Goal: Information Seeking & Learning: Find specific fact

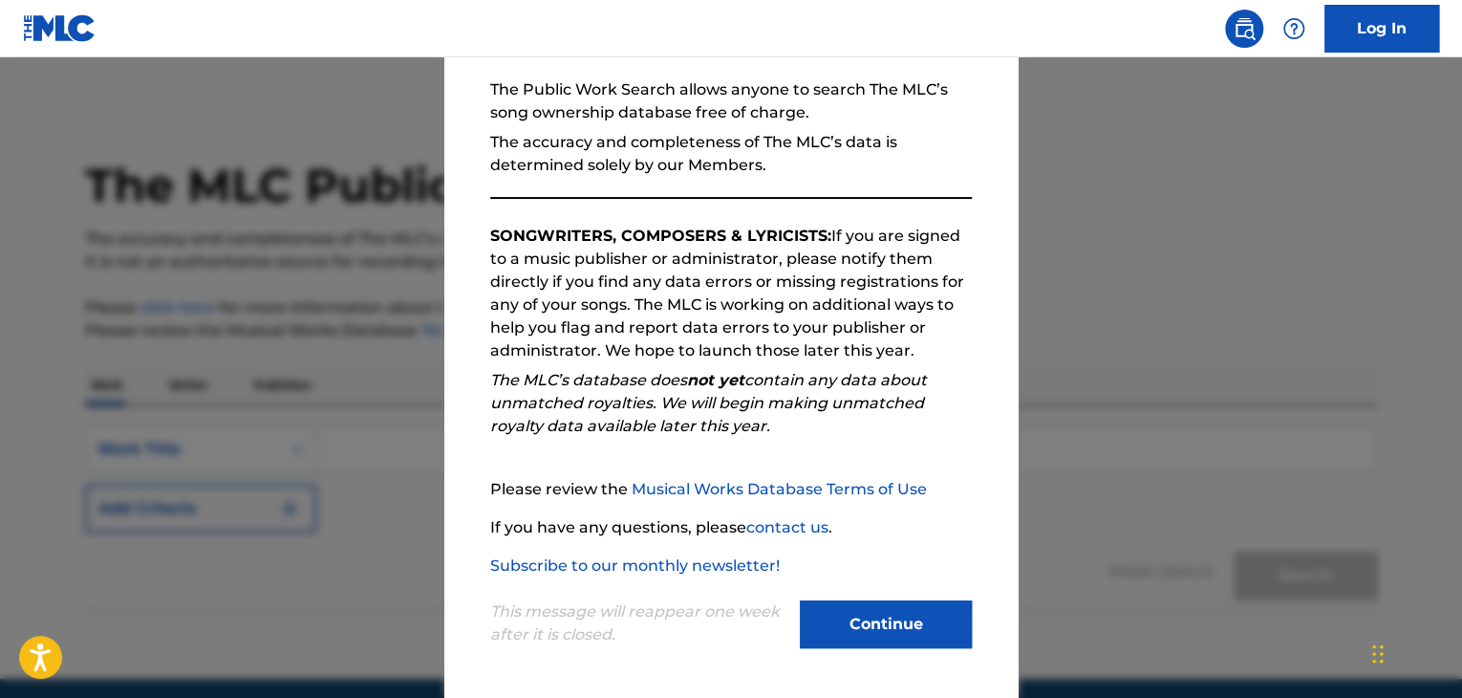
scroll to position [177, 0]
drag, startPoint x: 864, startPoint y: 621, endPoint x: 709, endPoint y: 598, distance: 156.5
click at [864, 622] on button "Continue" at bounding box center [886, 623] width 172 height 48
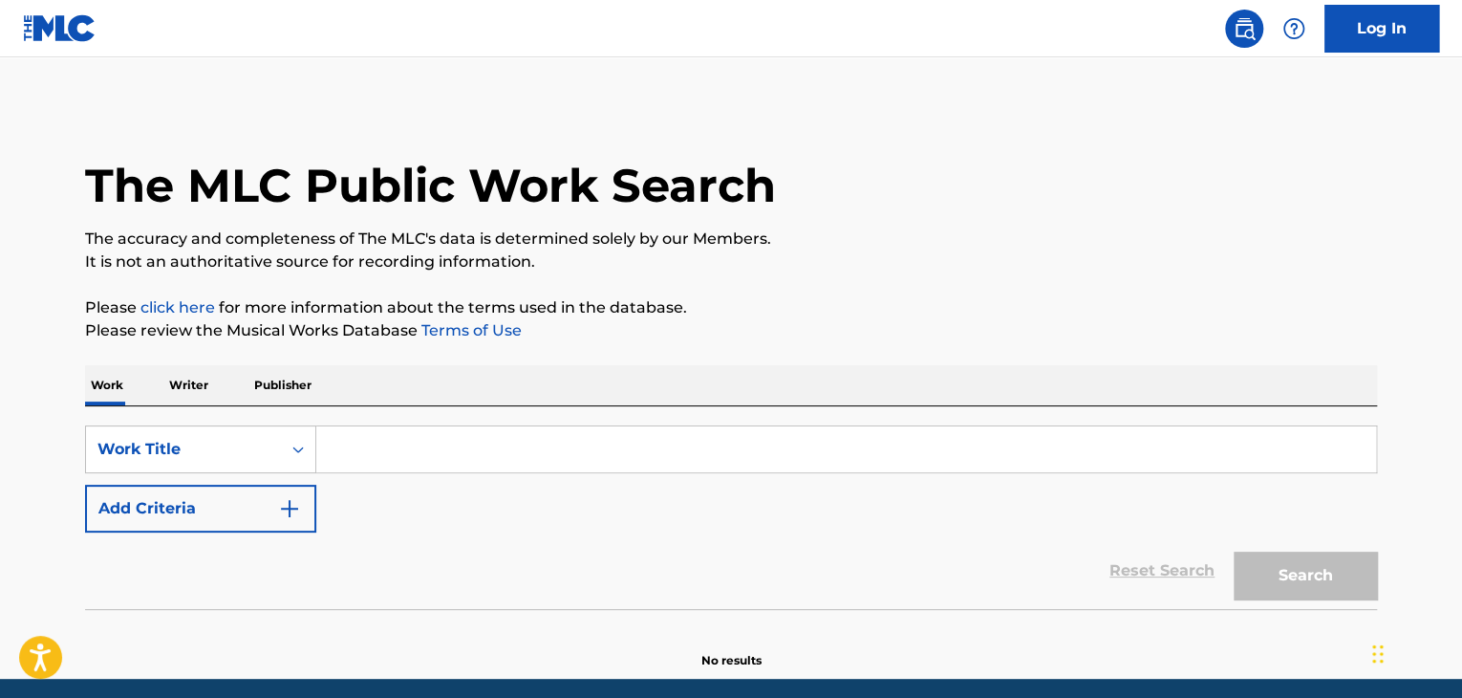
click at [444, 438] on input "Search Form" at bounding box center [846, 449] width 1060 height 46
paste input "SONG ON THE BEACH"
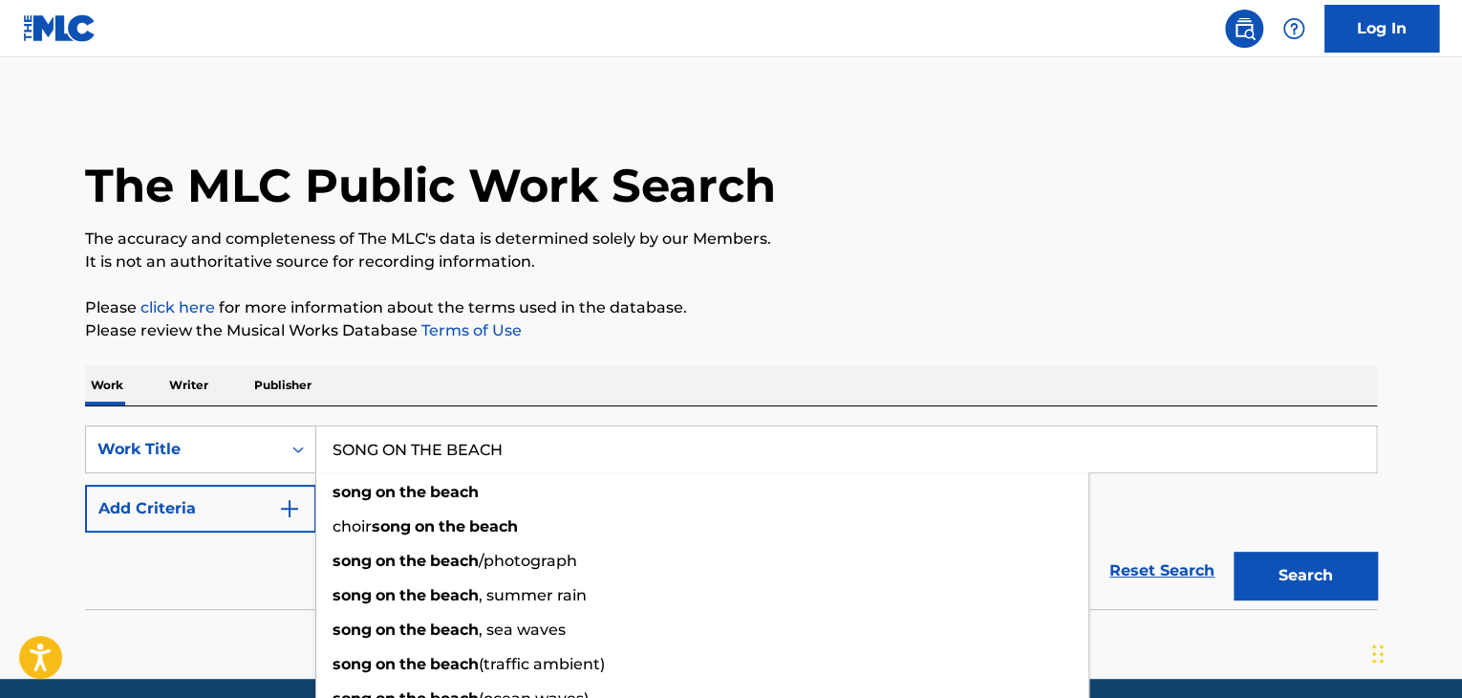
type input "SONG ON THE BEACH"
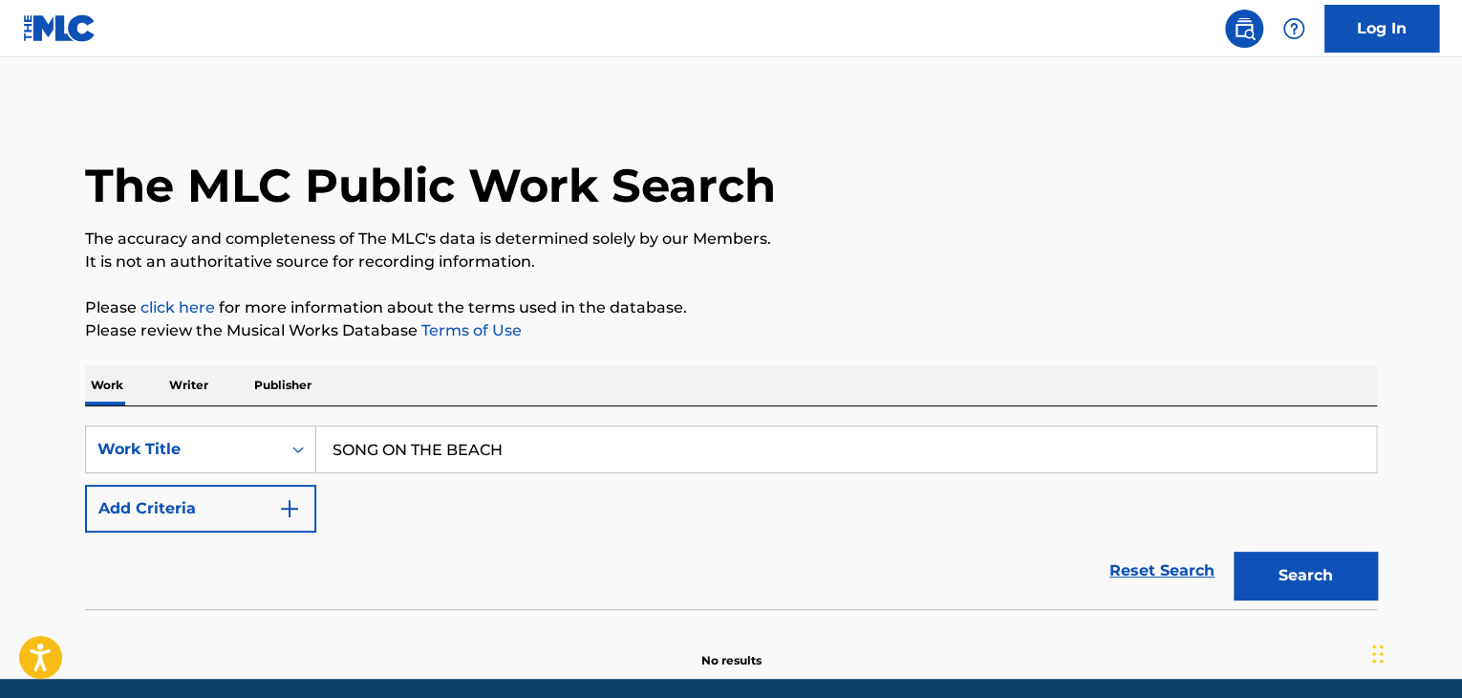
click at [241, 509] on button "Add Criteria" at bounding box center [200, 509] width 231 height 48
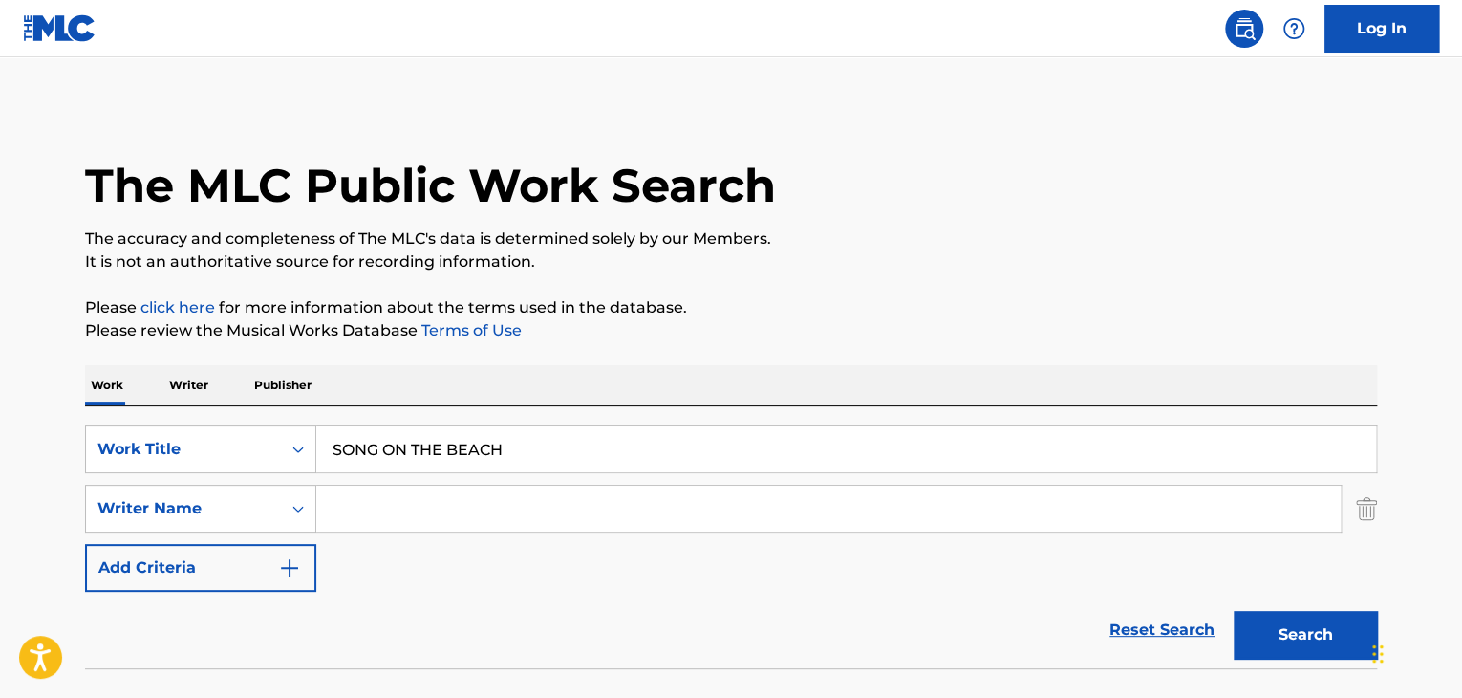
click at [455, 512] on input "Search Form" at bounding box center [828, 509] width 1025 height 46
click at [722, 513] on input "Search Form" at bounding box center [828, 509] width 1025 height 46
paste input "Edwin Butler"
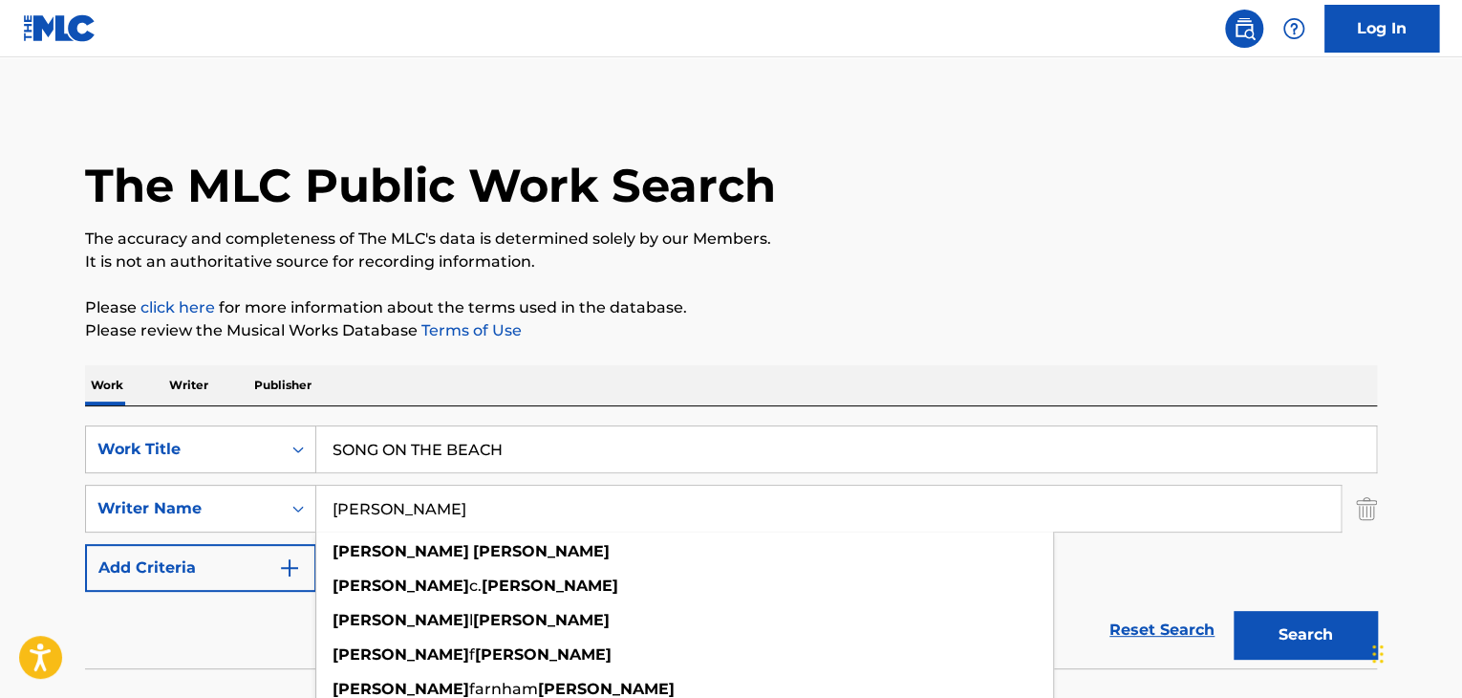
type input "Edwin Butler"
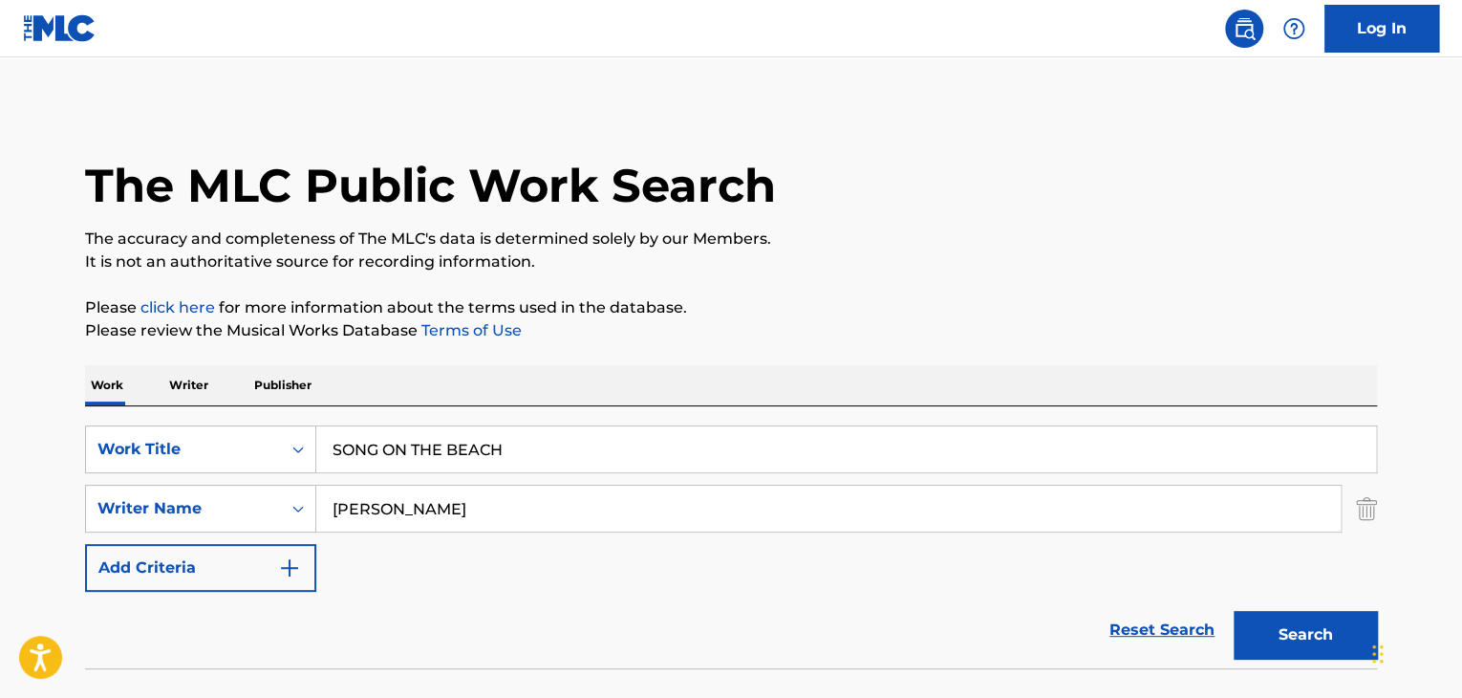
click at [1269, 642] on button "Search" at bounding box center [1305, 635] width 143 height 48
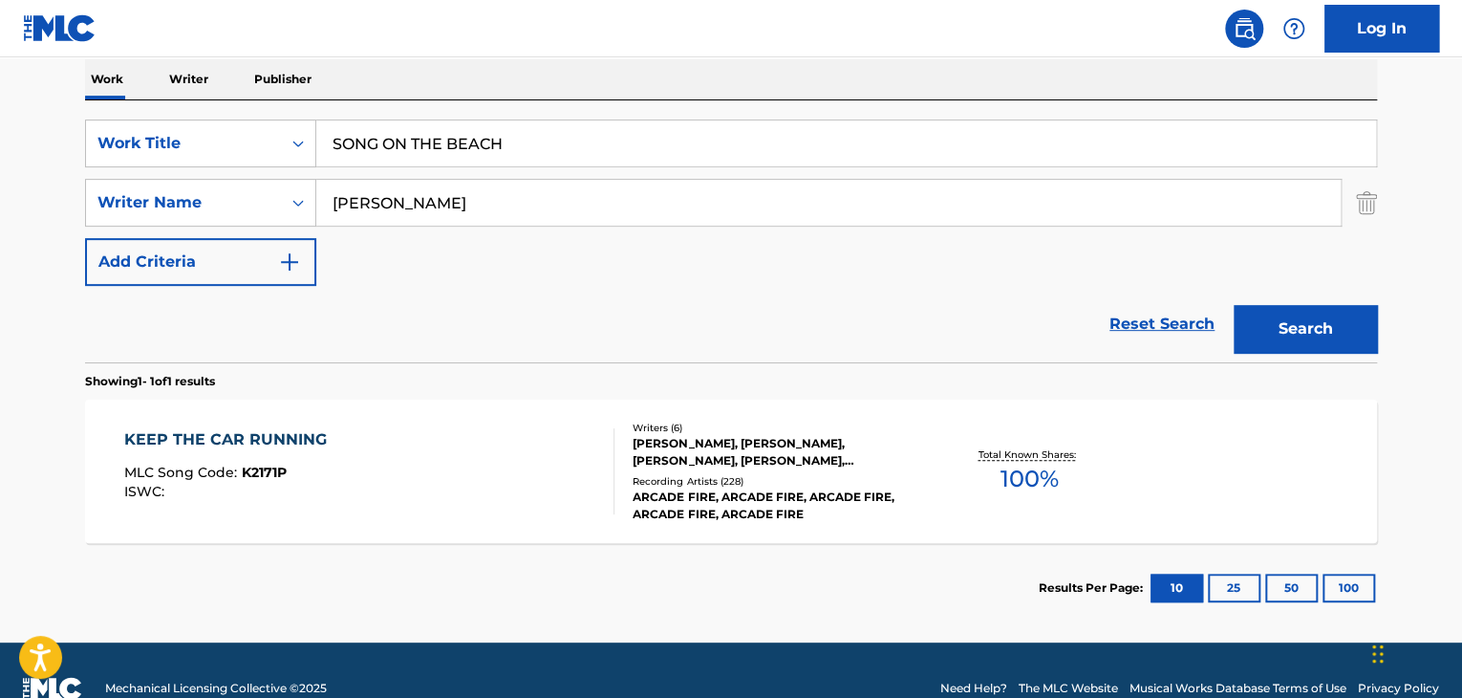
scroll to position [342, 0]
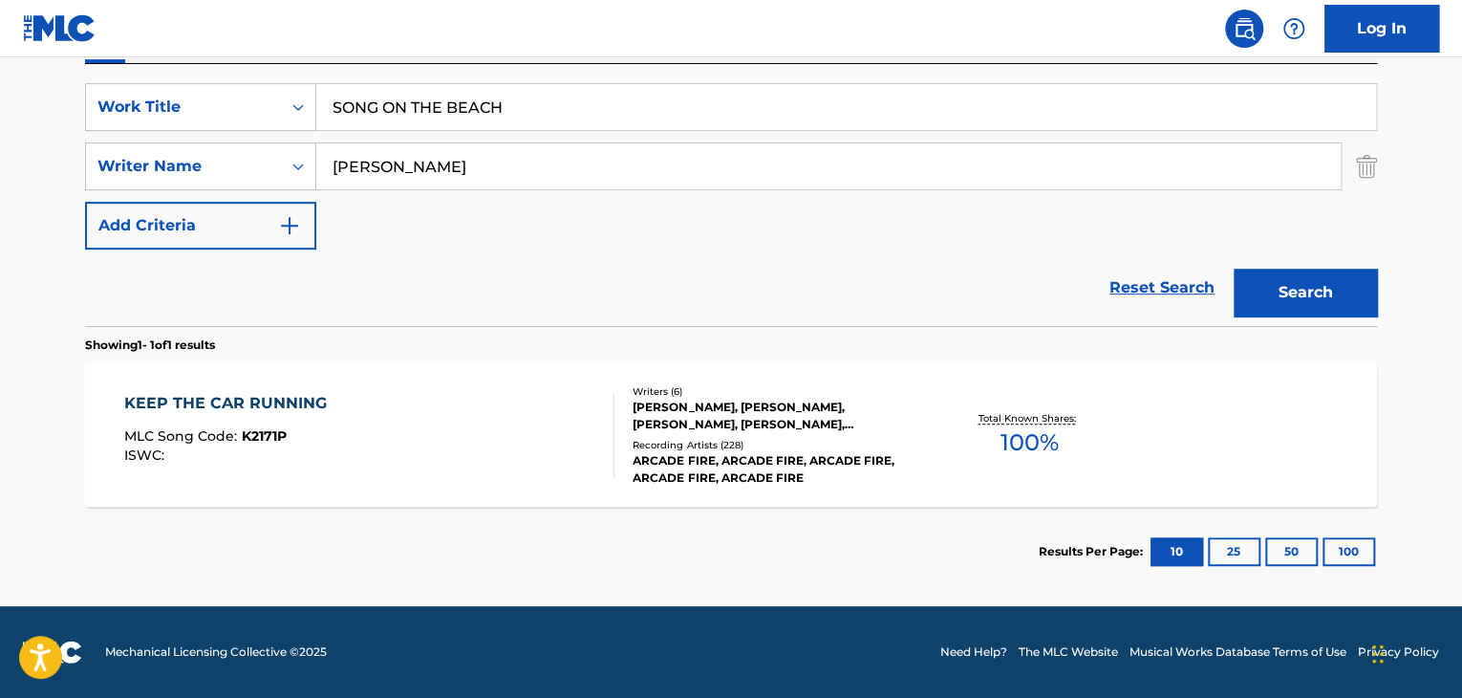
click at [612, 406] on div at bounding box center [605, 435] width 15 height 86
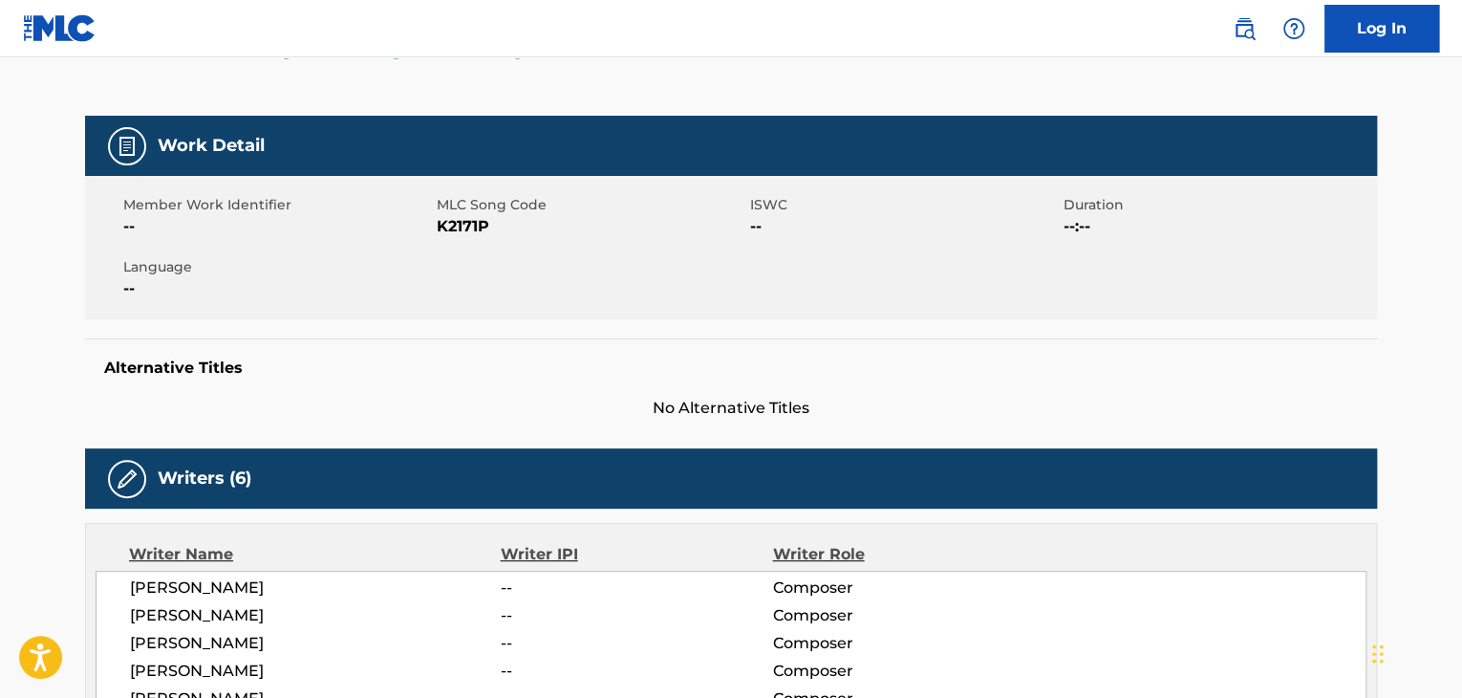
scroll to position [191, 0]
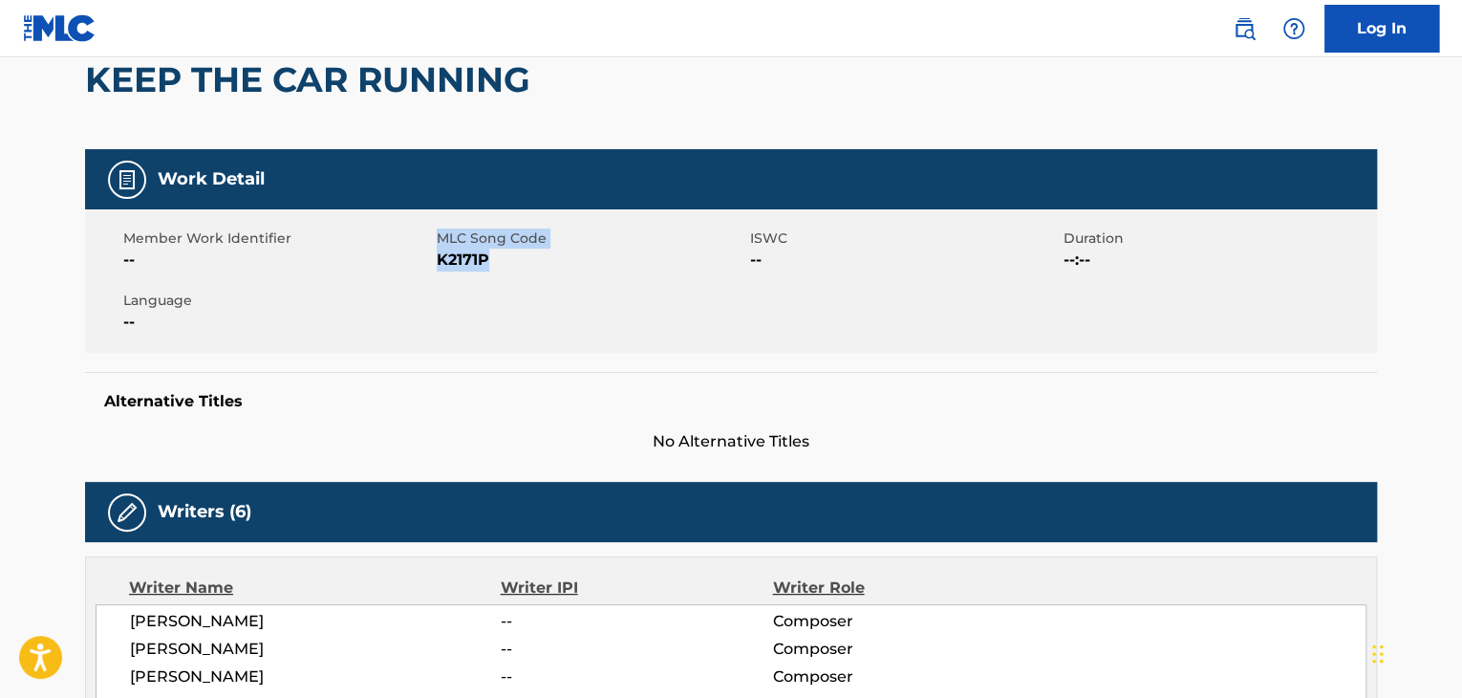
drag, startPoint x: 435, startPoint y: 259, endPoint x: 489, endPoint y: 257, distance: 54.5
click at [489, 257] on div "Member Work Identifier -- MLC Song Code K2171P ISWC -- Duration --:-- Language …" at bounding box center [731, 280] width 1292 height 143
click at [489, 257] on span "K2171P" at bounding box center [591, 260] width 309 height 23
drag, startPoint x: 499, startPoint y: 267, endPoint x: 438, endPoint y: 265, distance: 61.2
click at [438, 265] on span "K2171P" at bounding box center [591, 260] width 309 height 23
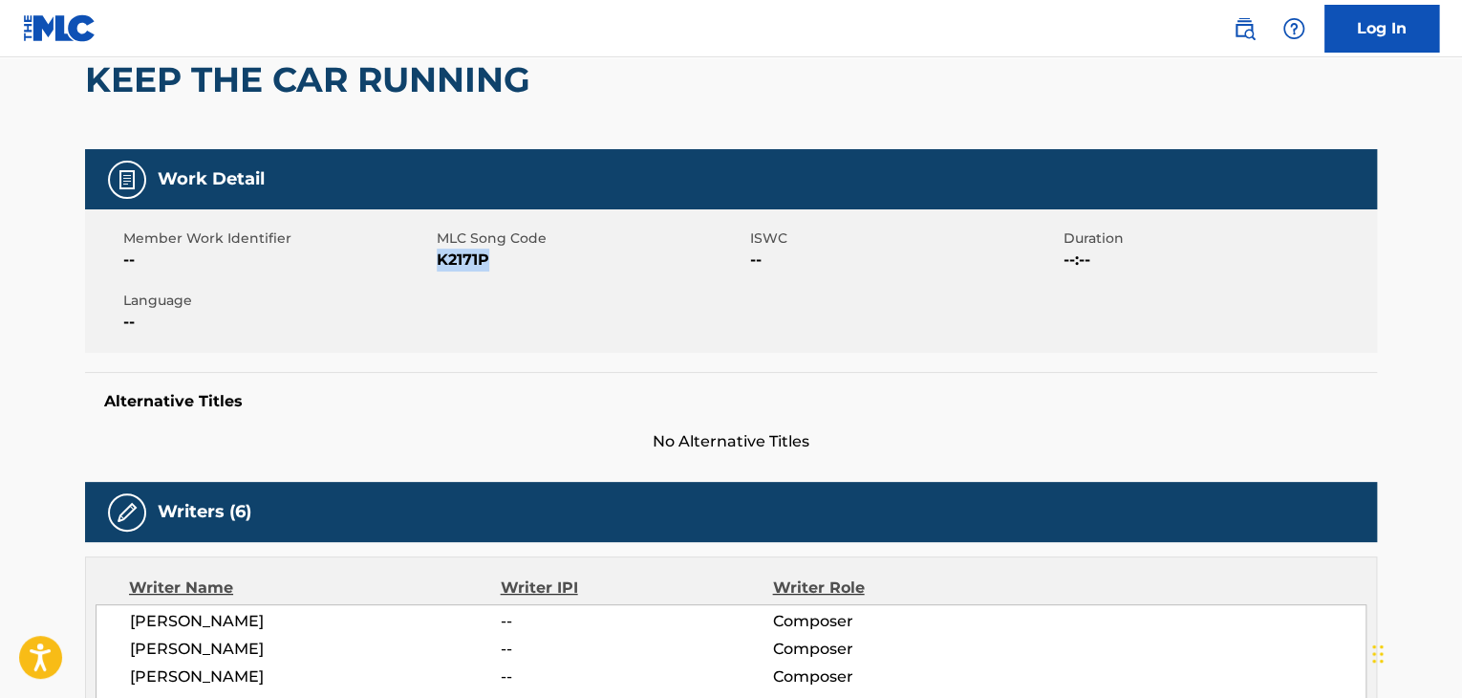
copy span "K2171P"
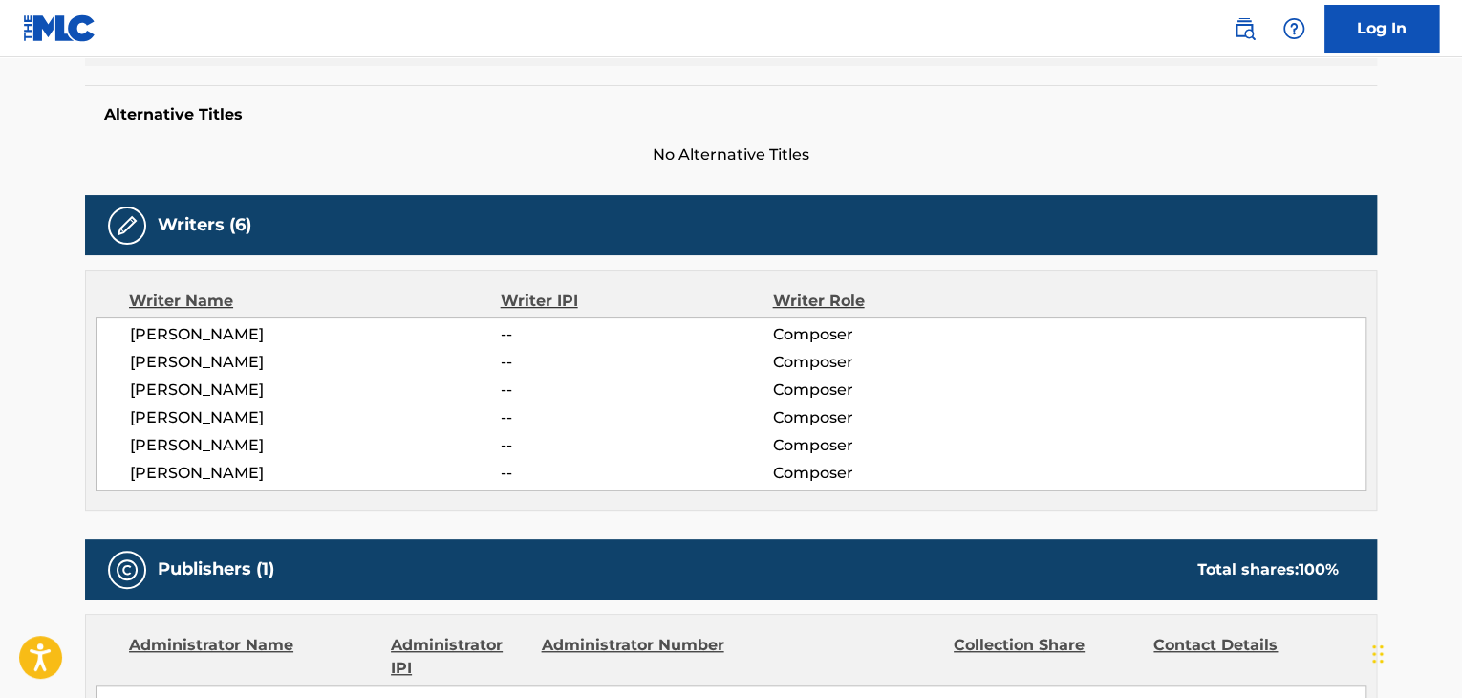
scroll to position [0, 0]
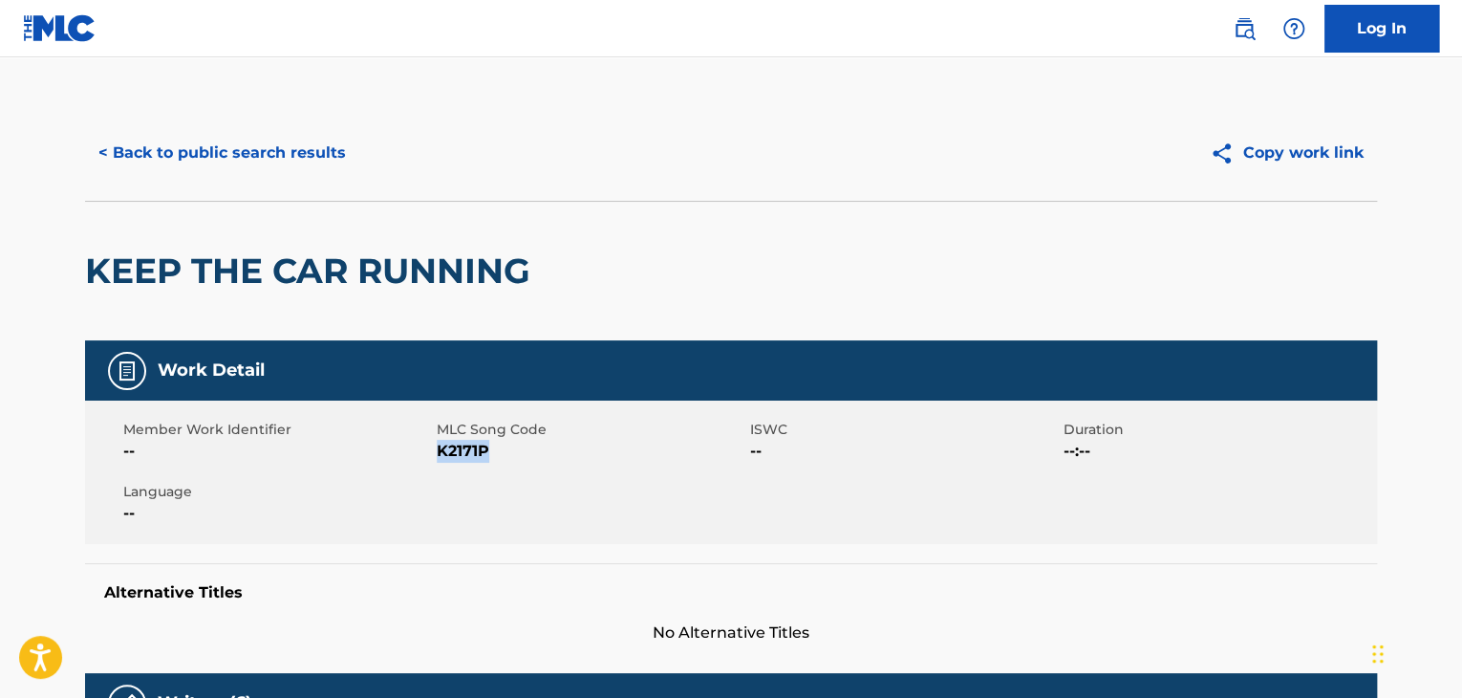
click at [178, 155] on button "< Back to public search results" at bounding box center [222, 153] width 274 height 48
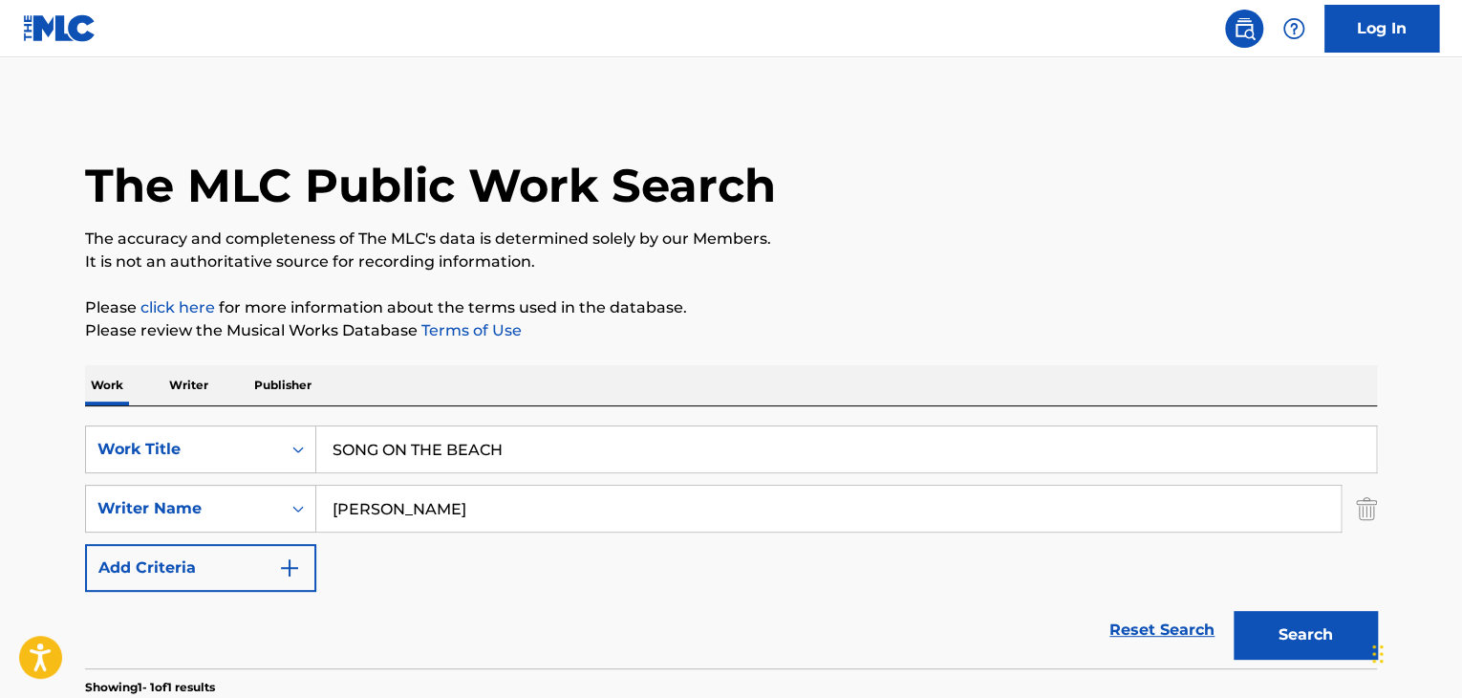
scroll to position [233, 0]
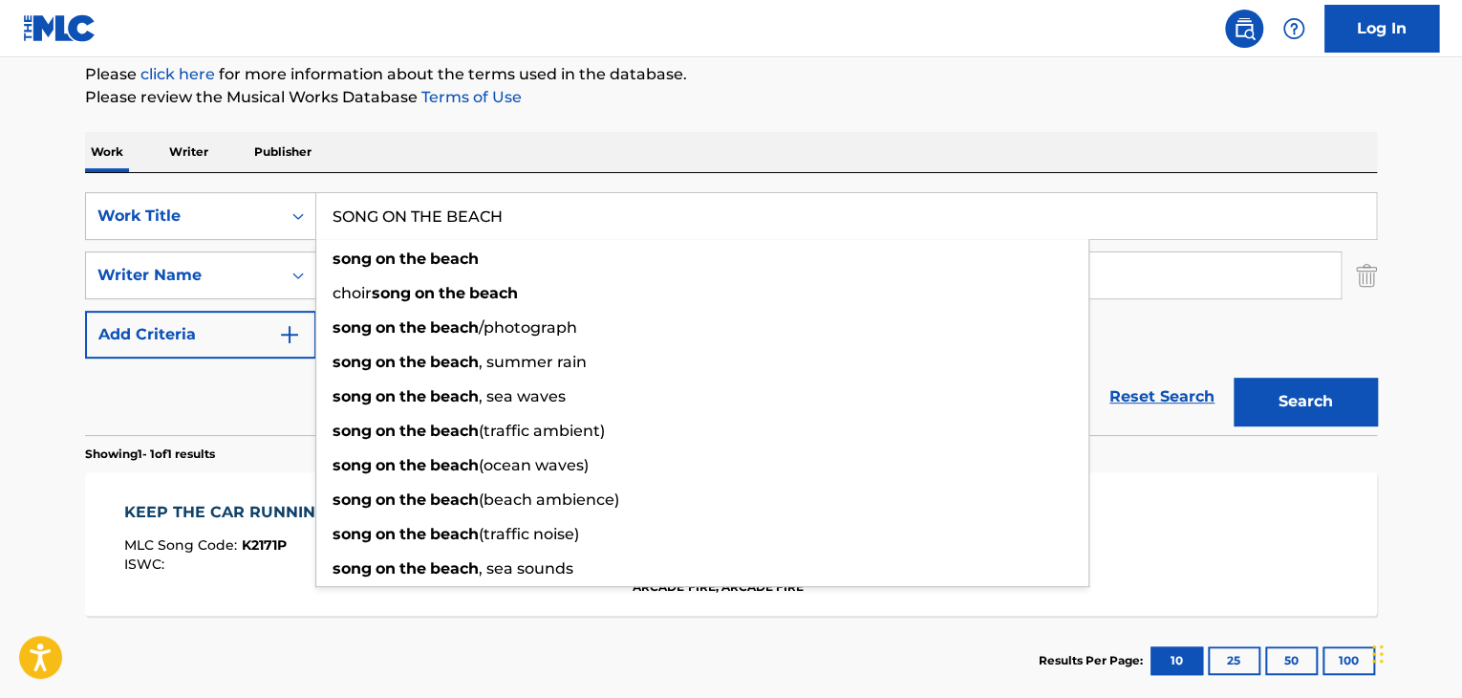
drag, startPoint x: 574, startPoint y: 215, endPoint x: 320, endPoint y: 209, distance: 254.3
click at [320, 209] on input "SONG ON THE BEACH" at bounding box center [846, 216] width 1060 height 46
paste input "DON'T LET ME FORGET"
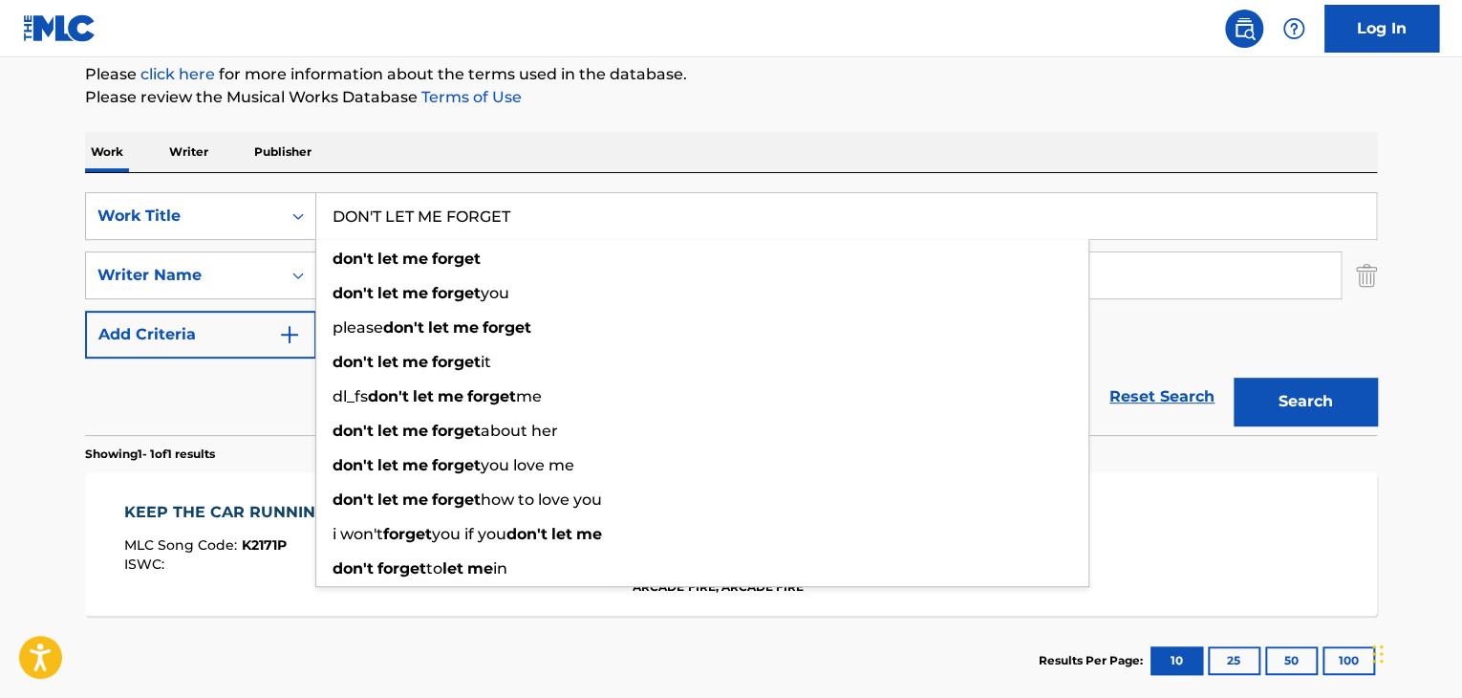
type input "DON'T LET ME FORGET"
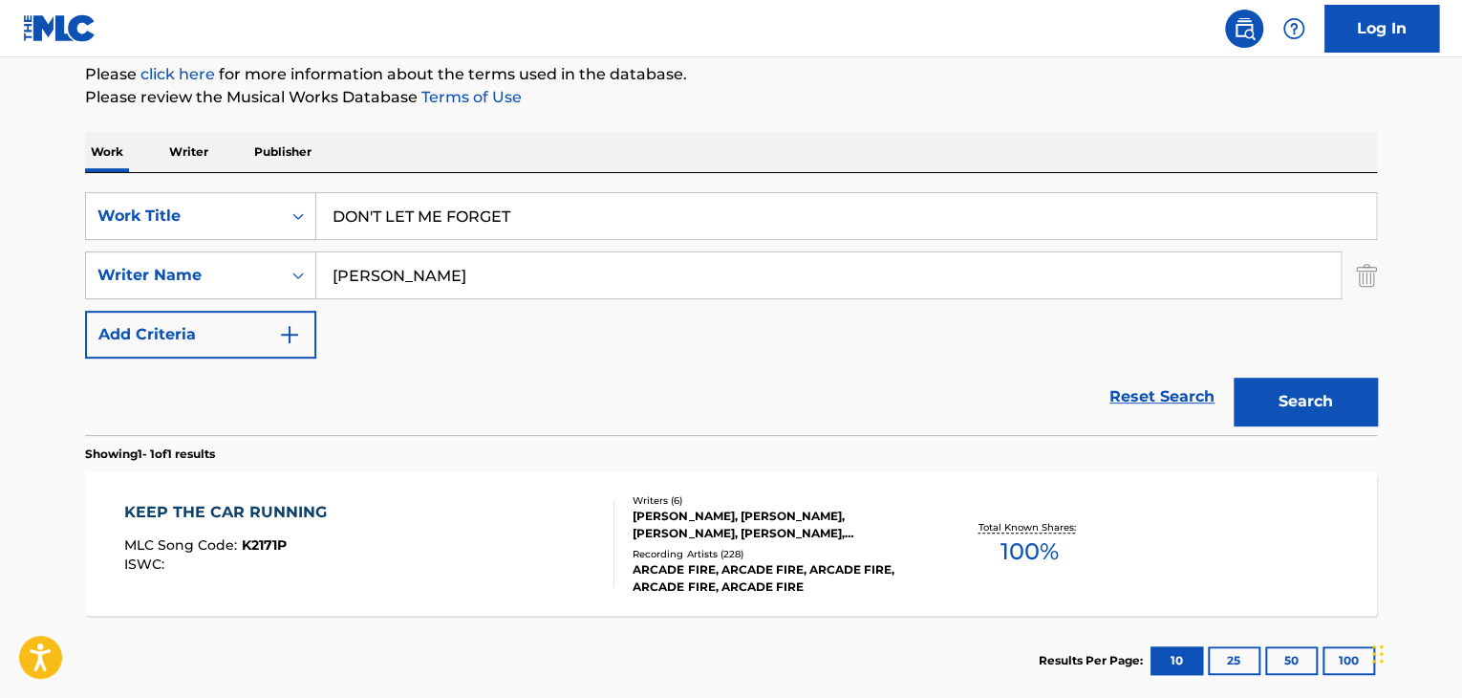
click at [1266, 280] on input "Edwin Butler" at bounding box center [828, 275] width 1025 height 46
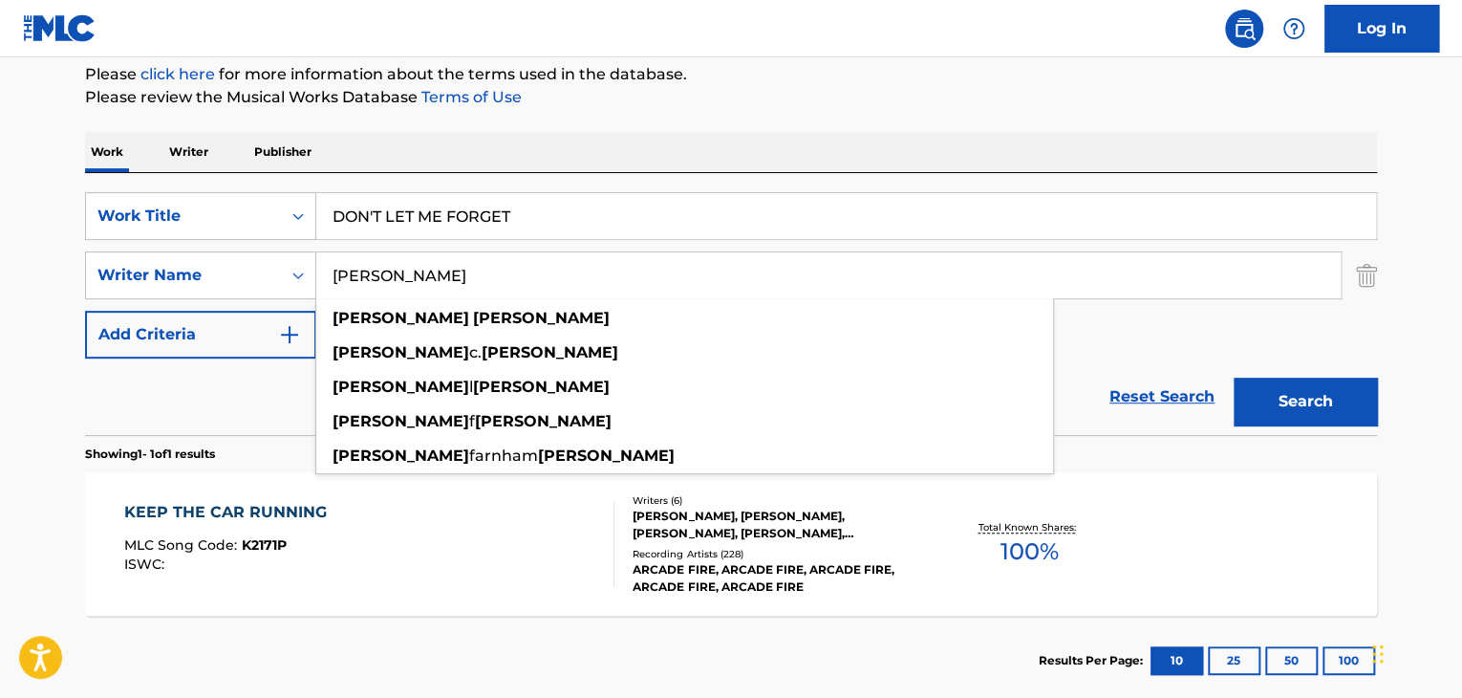
drag, startPoint x: 501, startPoint y: 270, endPoint x: 277, endPoint y: 249, distance: 224.6
click at [278, 252] on div "SearchWithCriteriaf6d09ade-a80c-493f-ae2d-6a7c00086243 Writer Name Edwin Butler…" at bounding box center [731, 275] width 1292 height 48
paste input "Ben Ful"
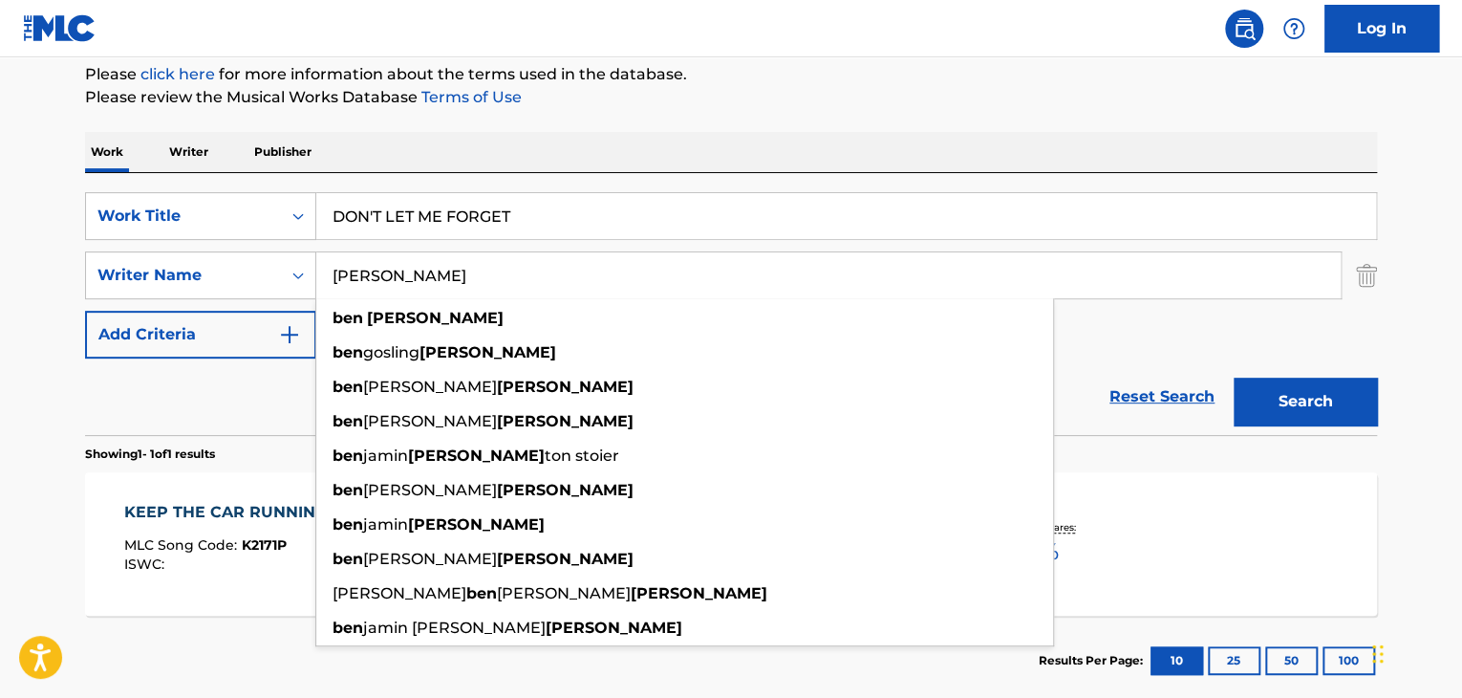
type input "Ben Fuller"
click at [1294, 400] on button "Search" at bounding box center [1305, 402] width 143 height 48
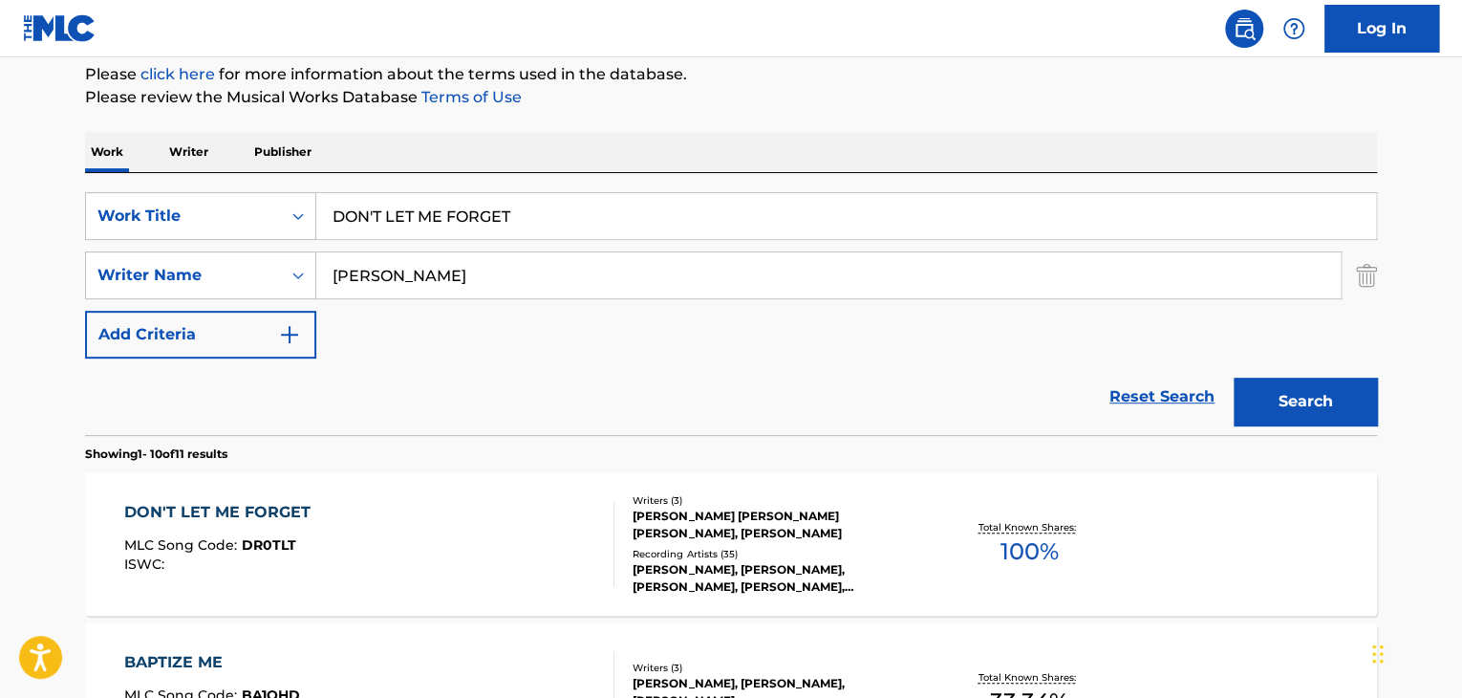
scroll to position [424, 0]
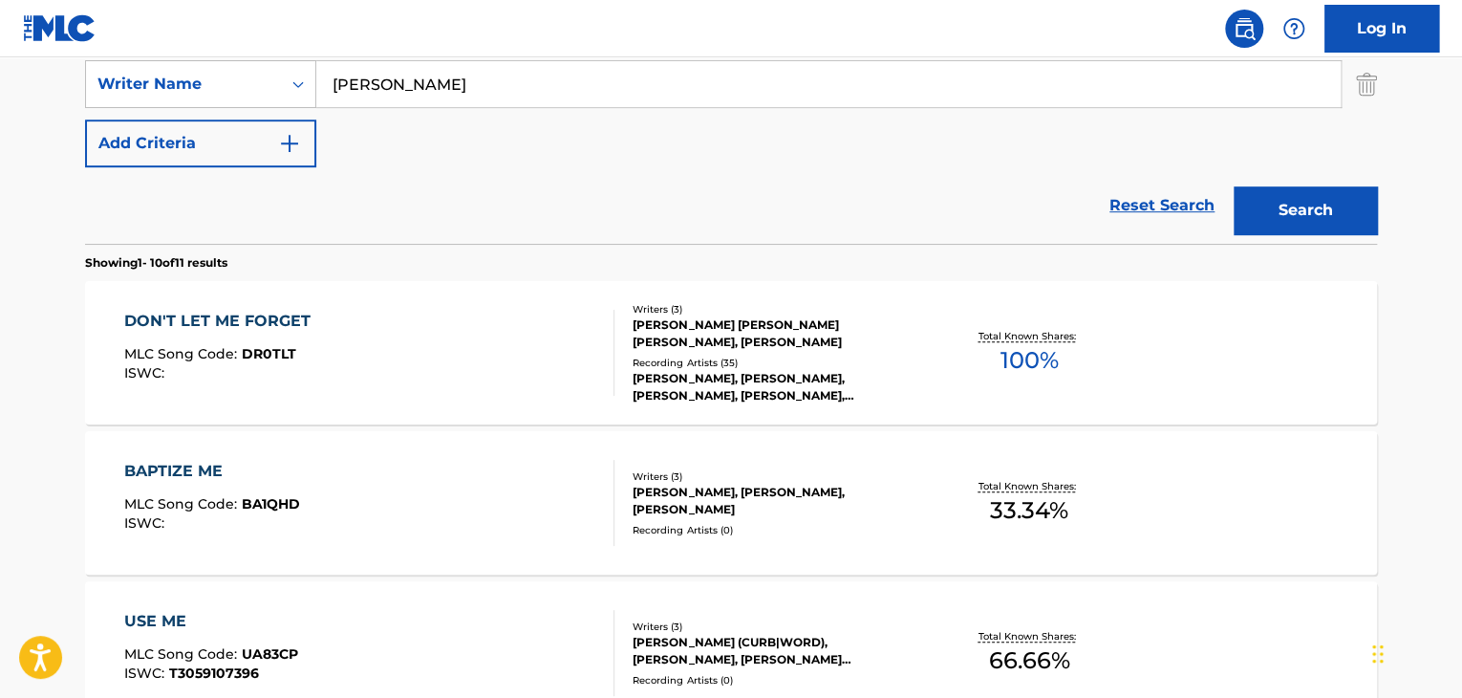
click at [251, 316] on div "DON'T LET ME FORGET" at bounding box center [222, 321] width 196 height 23
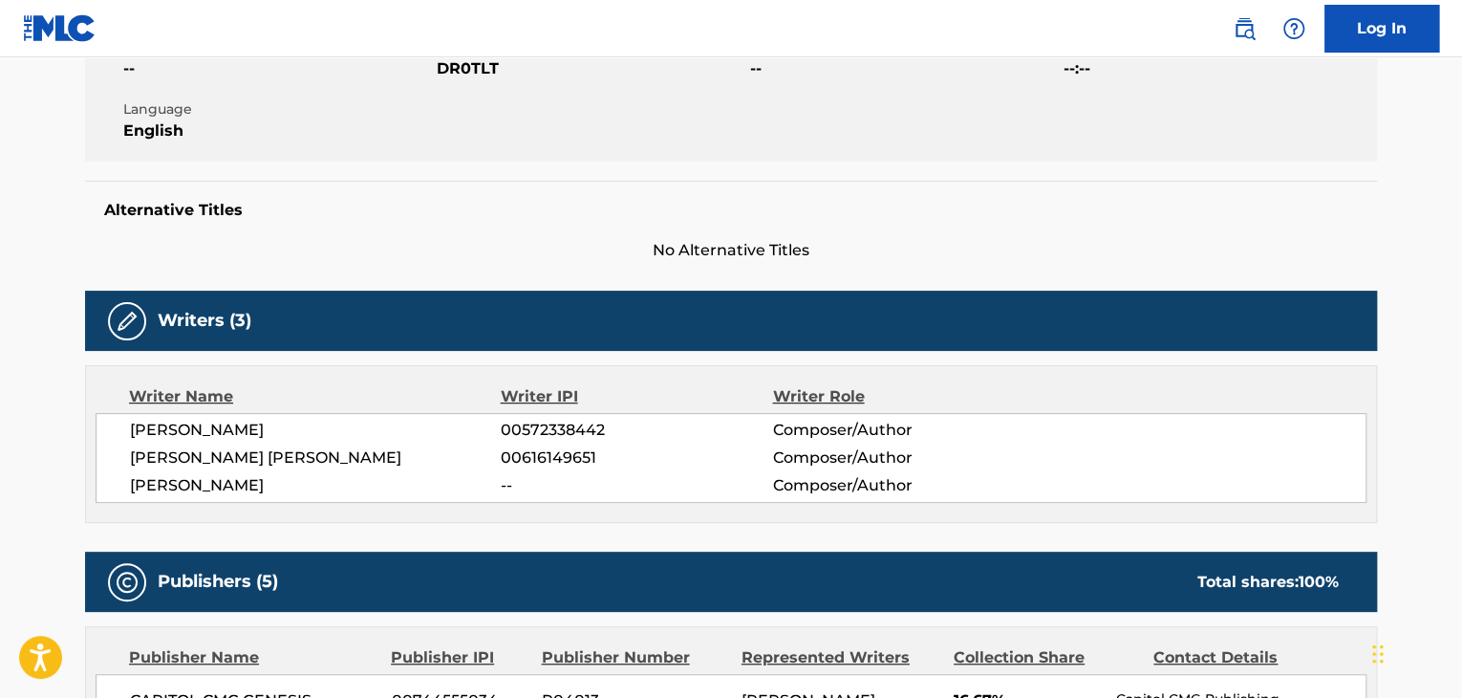
scroll to position [96, 0]
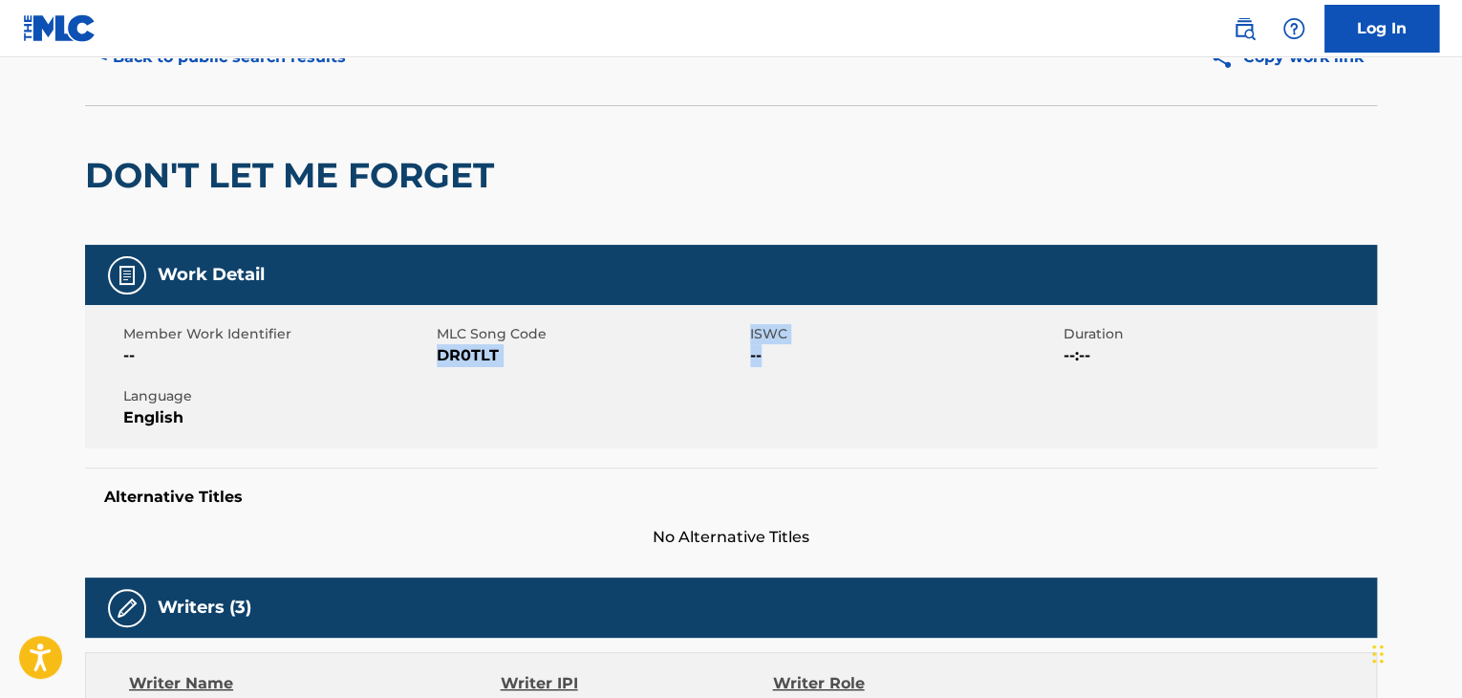
drag, startPoint x: 748, startPoint y: 336, endPoint x: 814, endPoint y: 364, distance: 71.9
click at [814, 364] on div "Member Work Identifier -- MLC Song Code DR0TLT ISWC -- Duration --:-- Language …" at bounding box center [731, 376] width 1292 height 143
click at [768, 376] on div "Member Work Identifier -- MLC Song Code DR0TLT ISWC -- Duration --:-- Language …" at bounding box center [731, 376] width 1292 height 143
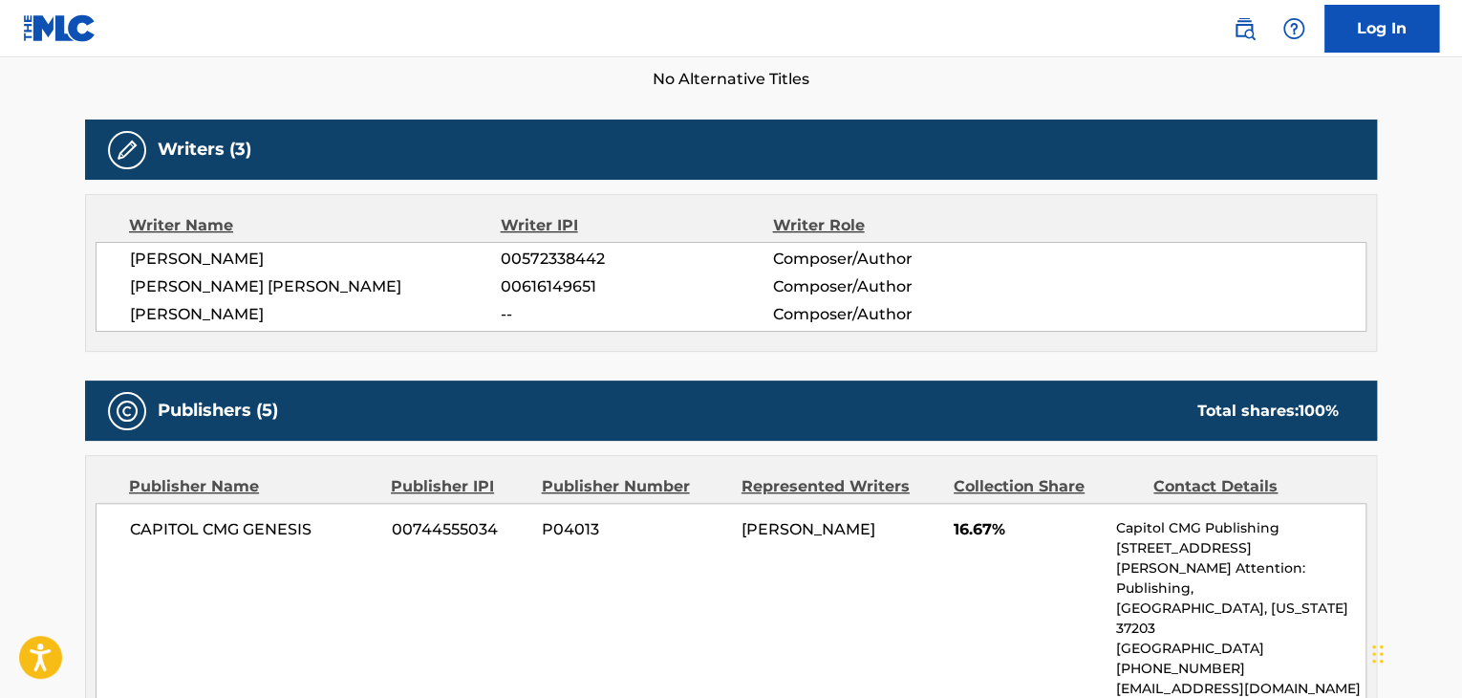
scroll to position [574, 0]
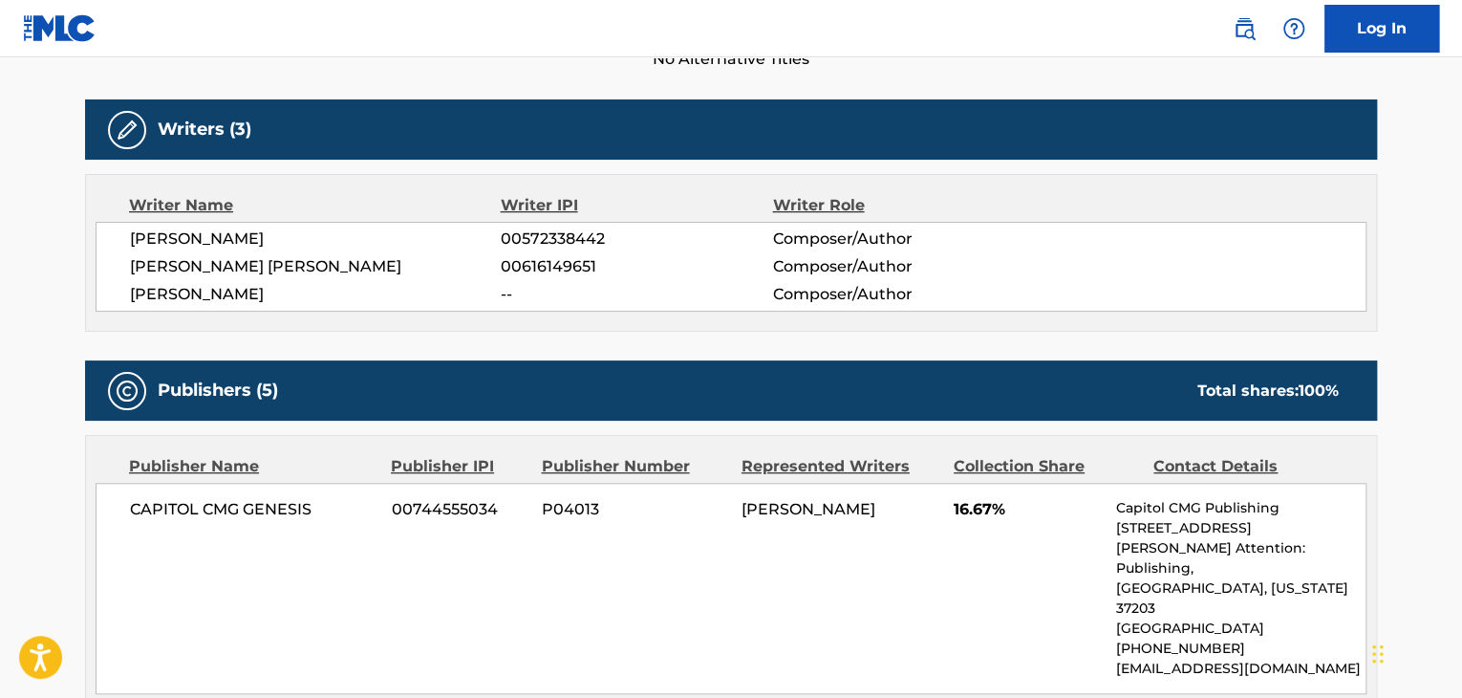
drag, startPoint x: 130, startPoint y: 239, endPoint x: 348, endPoint y: 249, distance: 218.2
click at [348, 249] on div "COLBY TYLER WEDGEWORTH 00572338442 Composer/Author ETHAN GREGORY HULSE 00616149…" at bounding box center [731, 267] width 1271 height 90
drag, startPoint x: 336, startPoint y: 262, endPoint x: 120, endPoint y: 268, distance: 216.1
click at [120, 268] on div "COLBY TYLER WEDGEWORTH 00572338442 Composer/Author ETHAN GREGORY HULSE 00616149…" at bounding box center [731, 267] width 1271 height 90
copy span "ETHAN GREGORY HULSE"
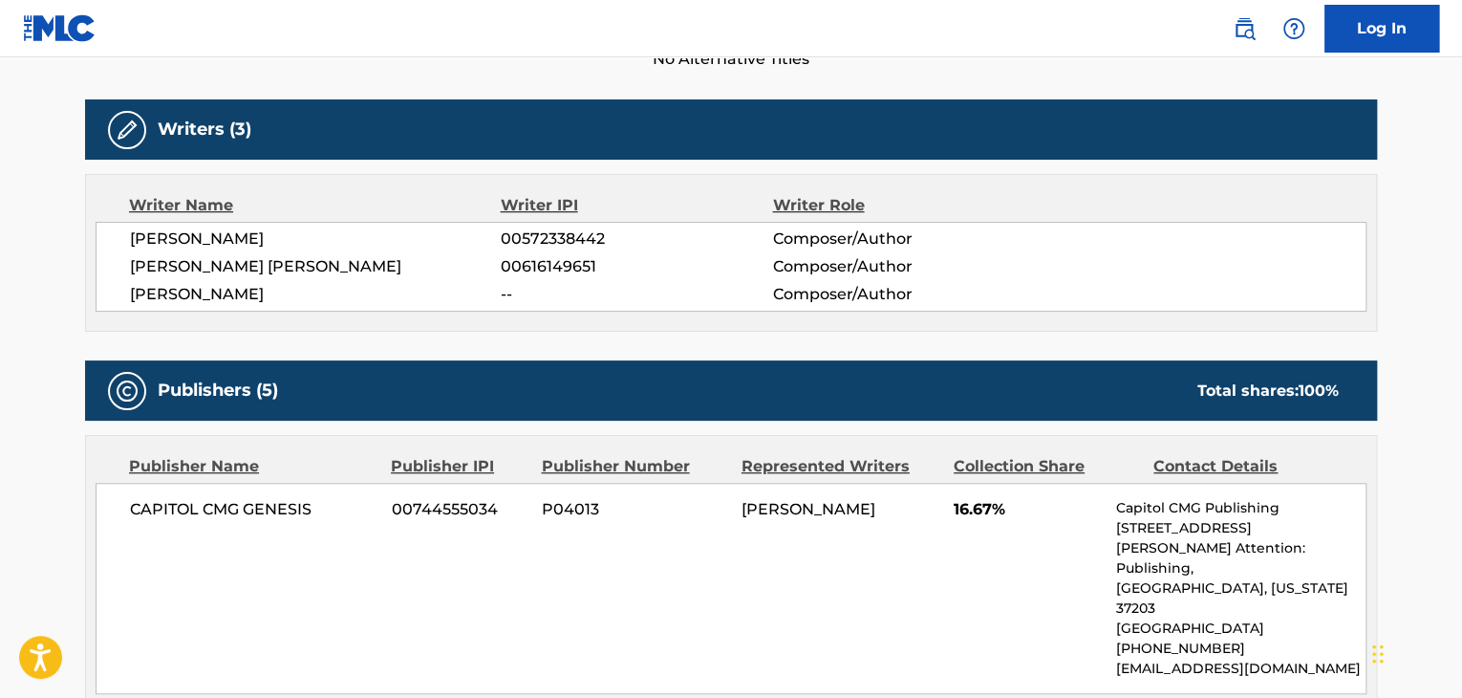
click at [193, 250] on div "COLBY TYLER WEDGEWORTH 00572338442 Composer/Author ETHAN GREGORY HULSE 00616149…" at bounding box center [731, 267] width 1271 height 90
drag, startPoint x: 189, startPoint y: 234, endPoint x: 236, endPoint y: 230, distance: 47.0
click at [236, 230] on span "COLBY TYLER WEDGEWORTH" at bounding box center [315, 238] width 371 height 23
copy span "TYLER"
drag, startPoint x: 191, startPoint y: 264, endPoint x: 272, endPoint y: 271, distance: 81.6
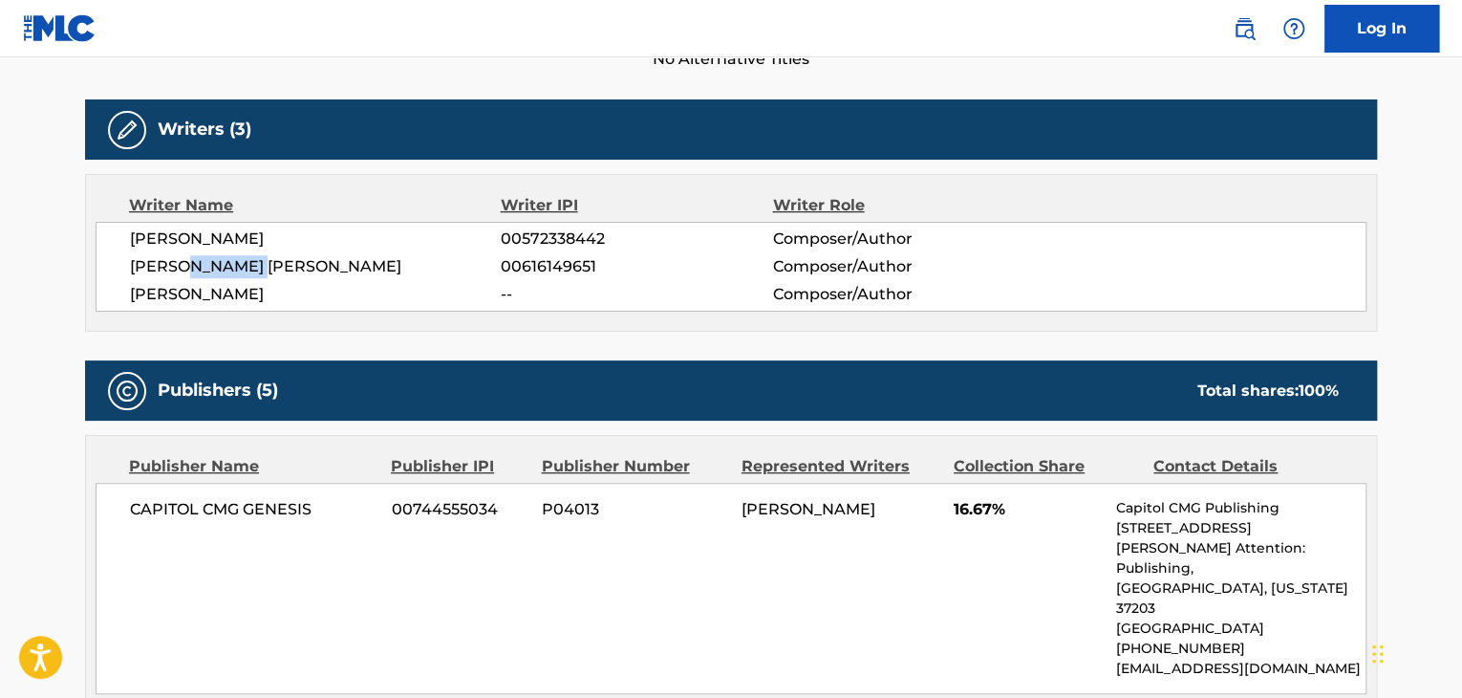
click at [272, 271] on span "ETHAN GREGORY HULSE" at bounding box center [315, 266] width 371 height 23
copy span "GREGORY"
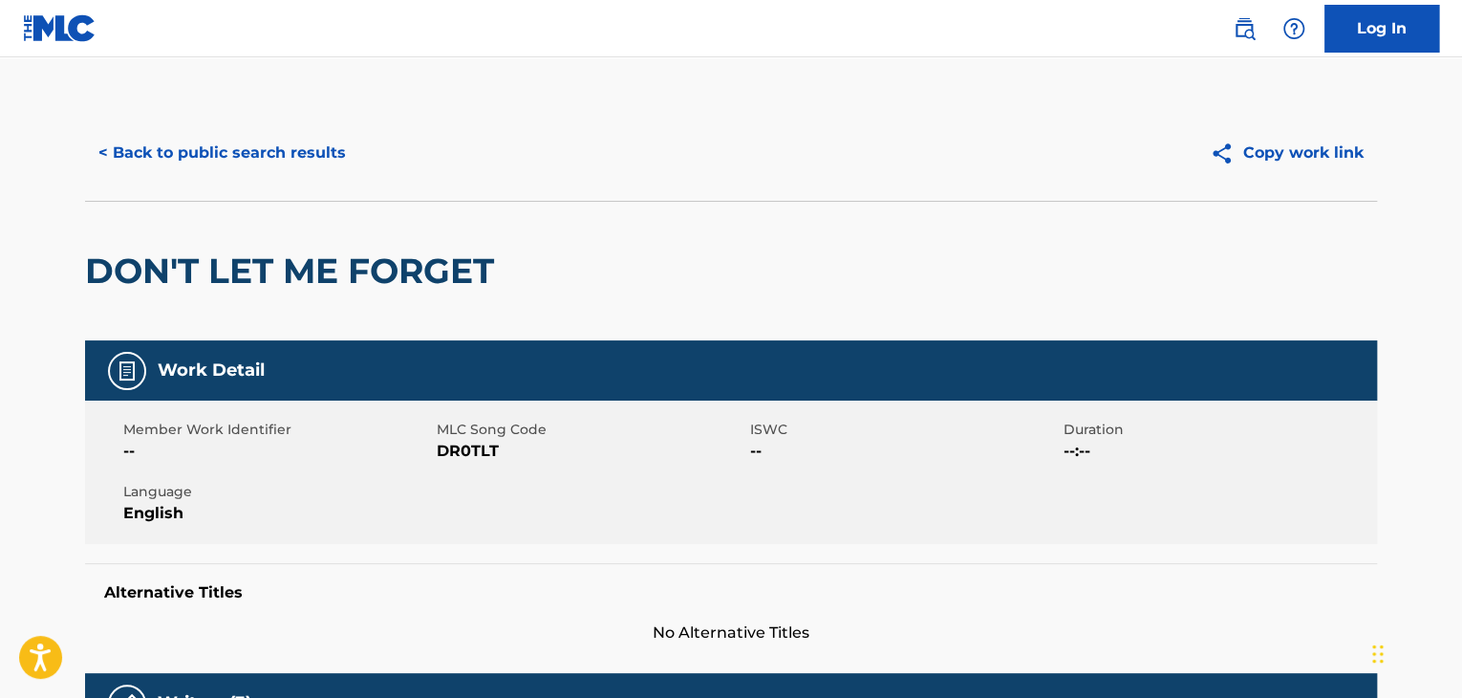
click at [109, 154] on button "< Back to public search results" at bounding box center [222, 153] width 274 height 48
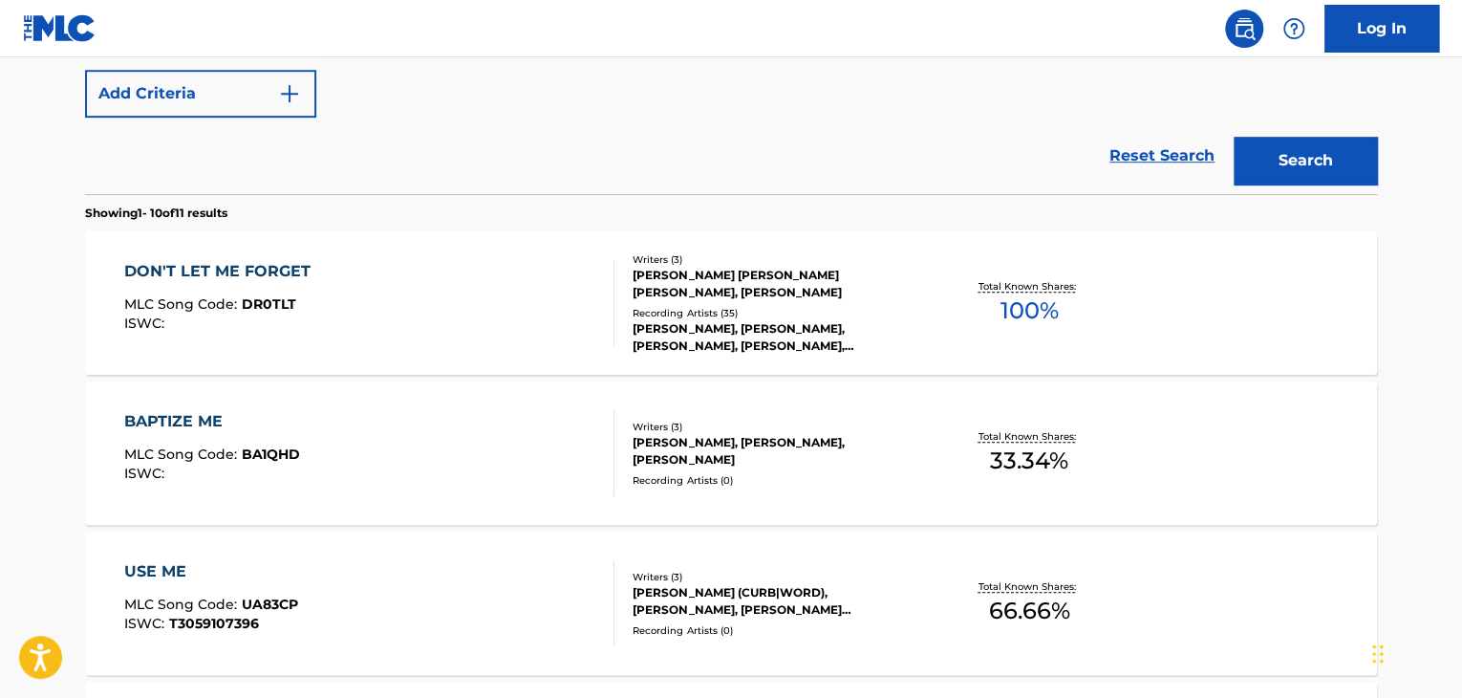
scroll to position [138, 0]
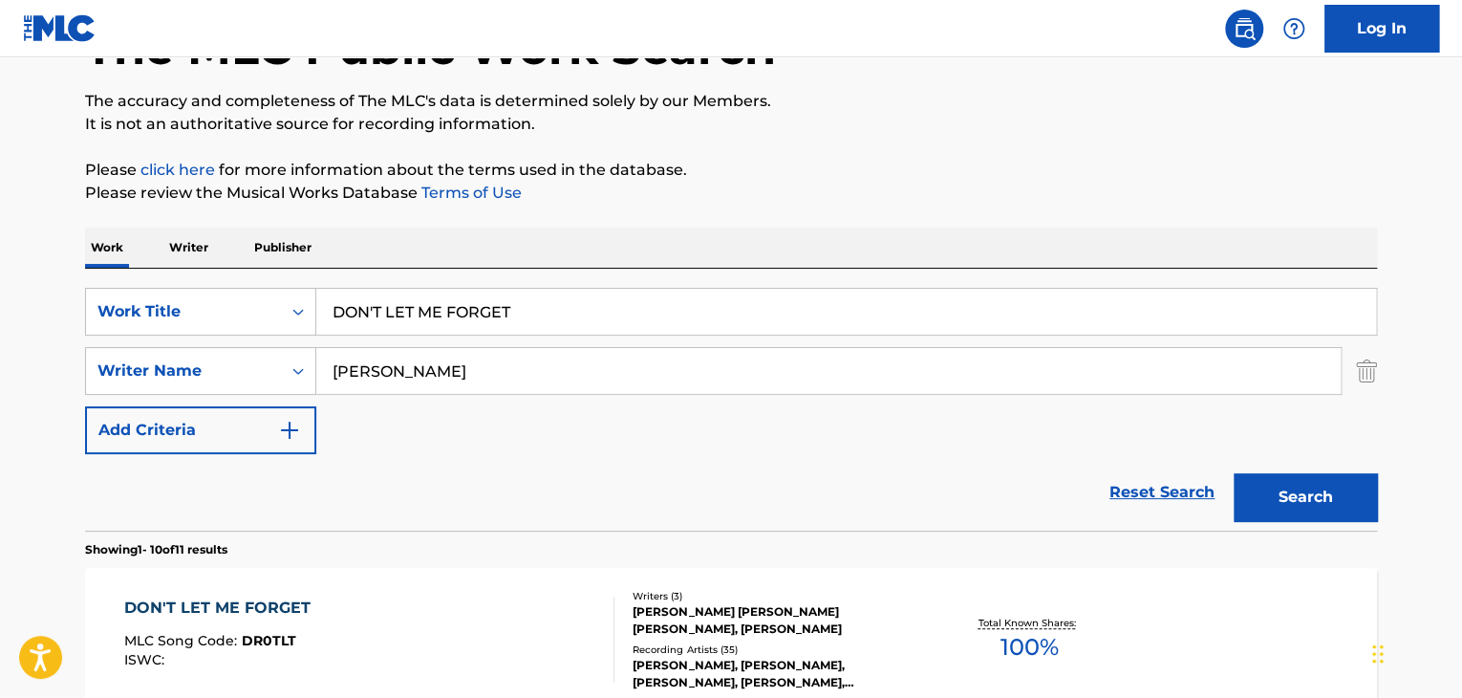
drag, startPoint x: 552, startPoint y: 295, endPoint x: 271, endPoint y: 278, distance: 280.6
click at [271, 284] on div "SearchWithCriteria653c08d0-80db-46b5-b3d9-af0d7968f4aa Work Title DON'T LET ME …" at bounding box center [731, 400] width 1292 height 262
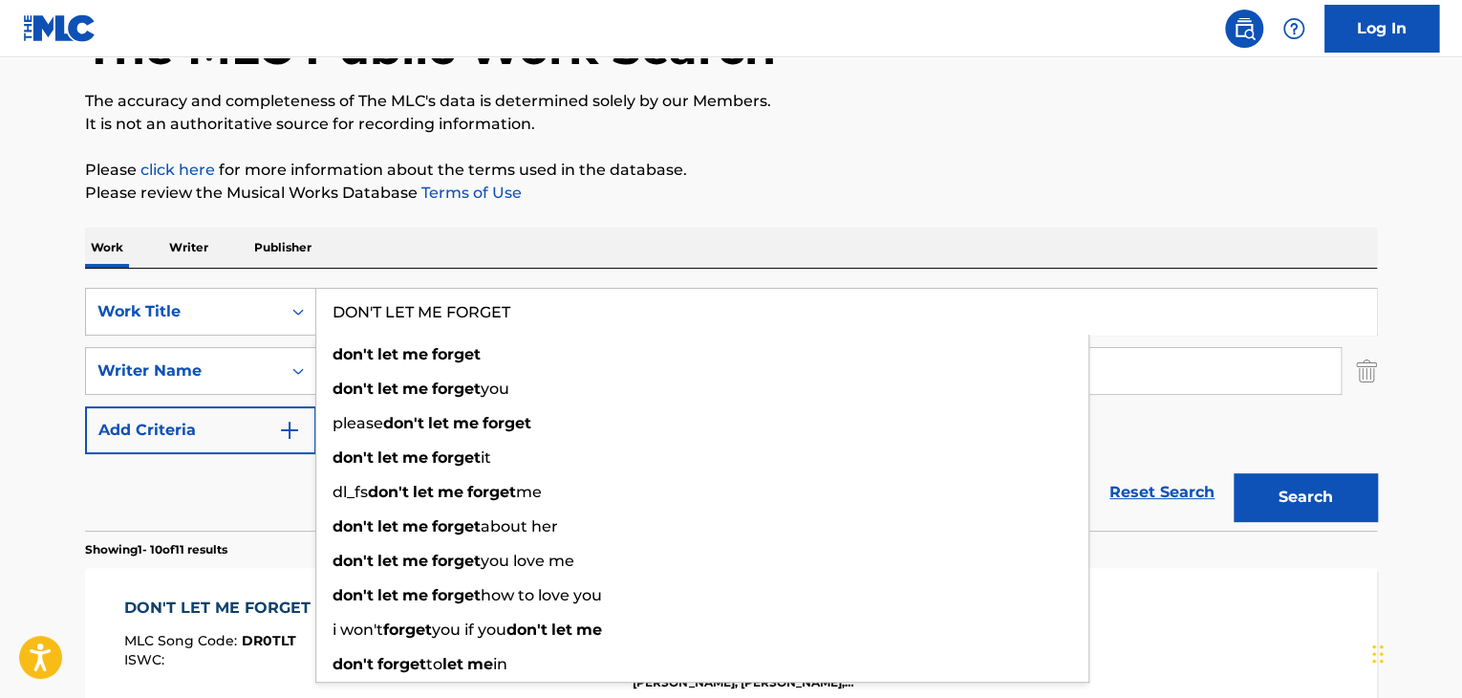
paste input "When The Lavender Blooms"
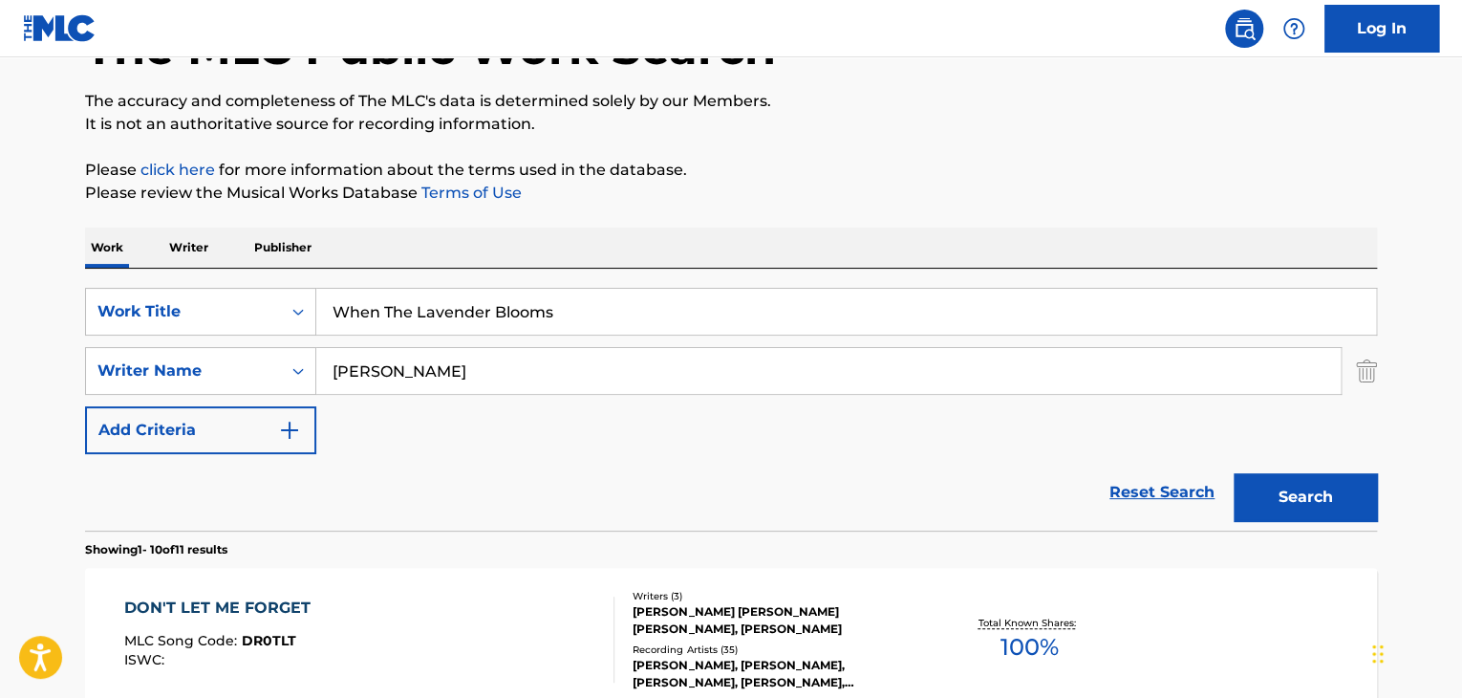
type input "When The Lavender Blooms"
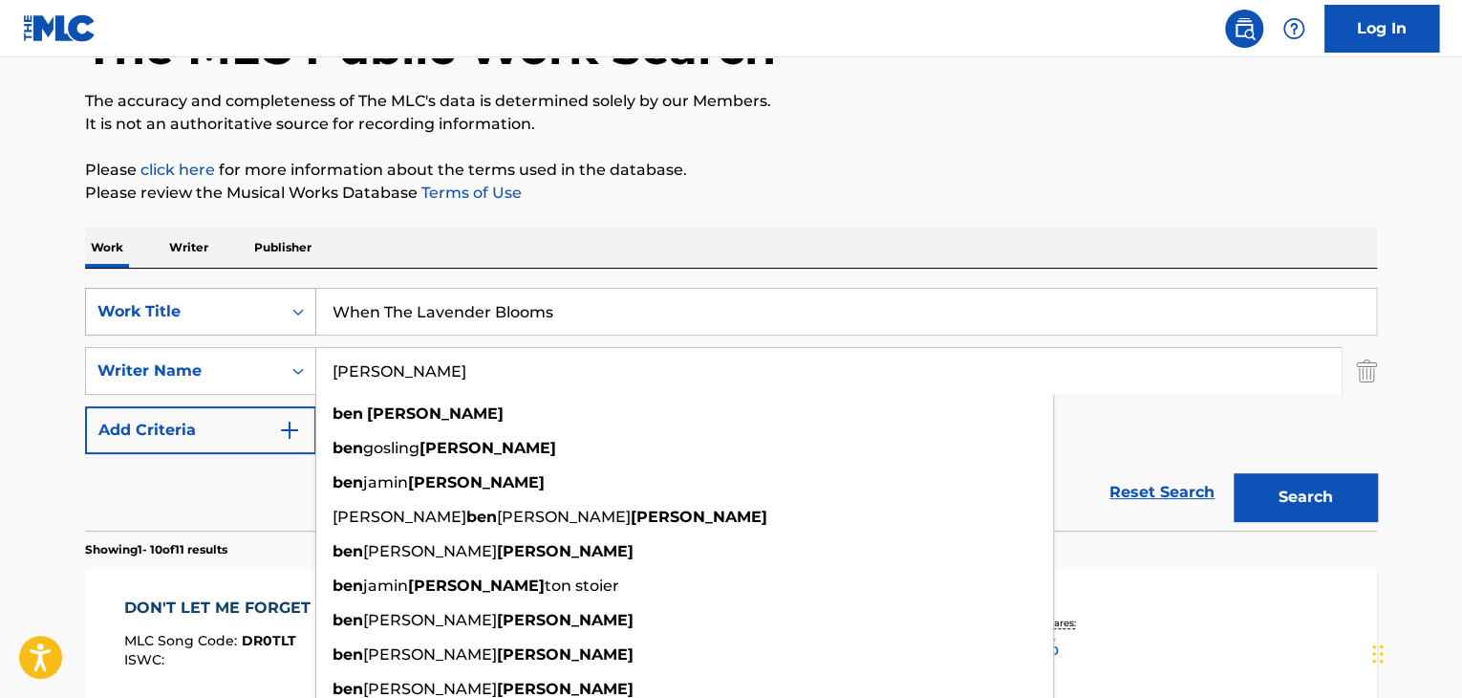
drag, startPoint x: 459, startPoint y: 365, endPoint x: 304, endPoint y: 308, distance: 165.1
click at [229, 349] on div "SearchWithCriteriaf6d09ade-a80c-493f-ae2d-6a7c00086243 Writer Name Ben Fuller b…" at bounding box center [731, 371] width 1292 height 48
click at [409, 354] on input "Ben Fuller" at bounding box center [828, 371] width 1025 height 46
paste input "Samuel"
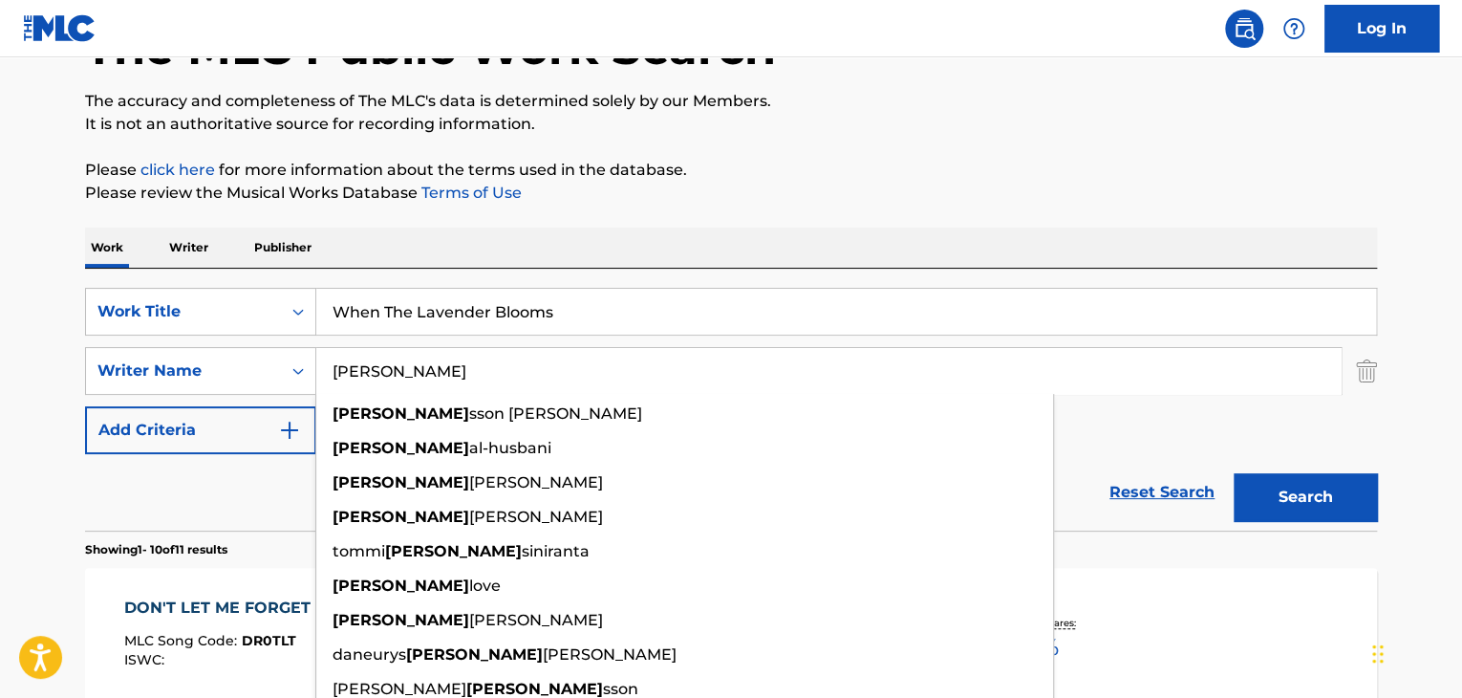
click at [698, 362] on input "Samuel" at bounding box center [828, 371] width 1025 height 46
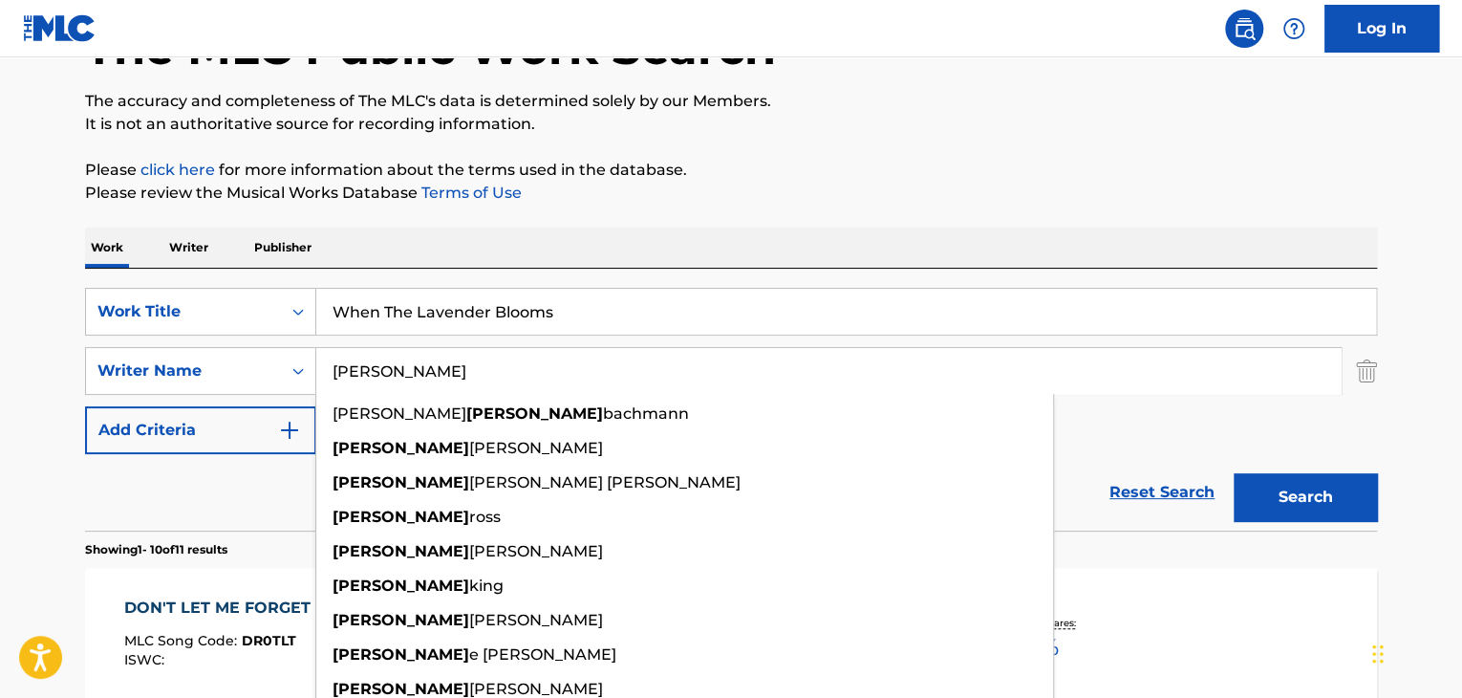
paste input "Bentley"
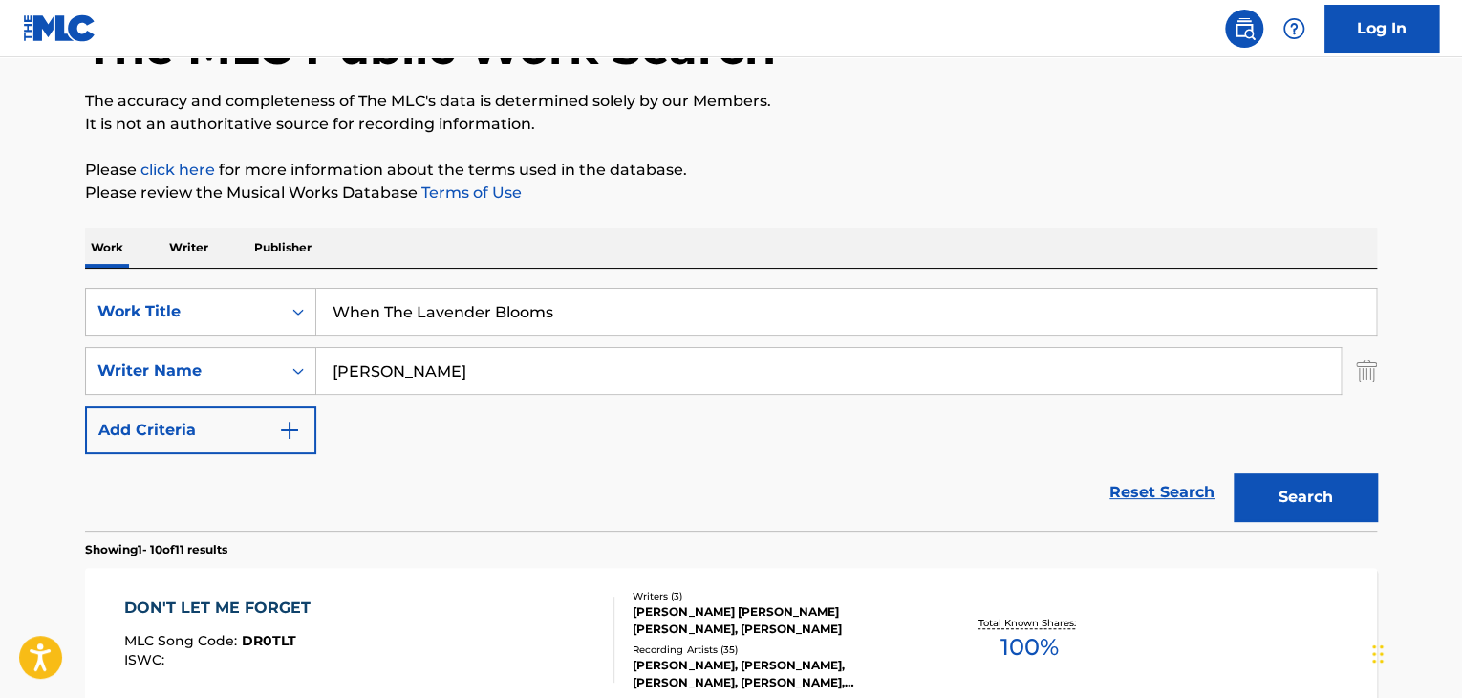
click at [1320, 484] on button "Search" at bounding box center [1305, 497] width 143 height 48
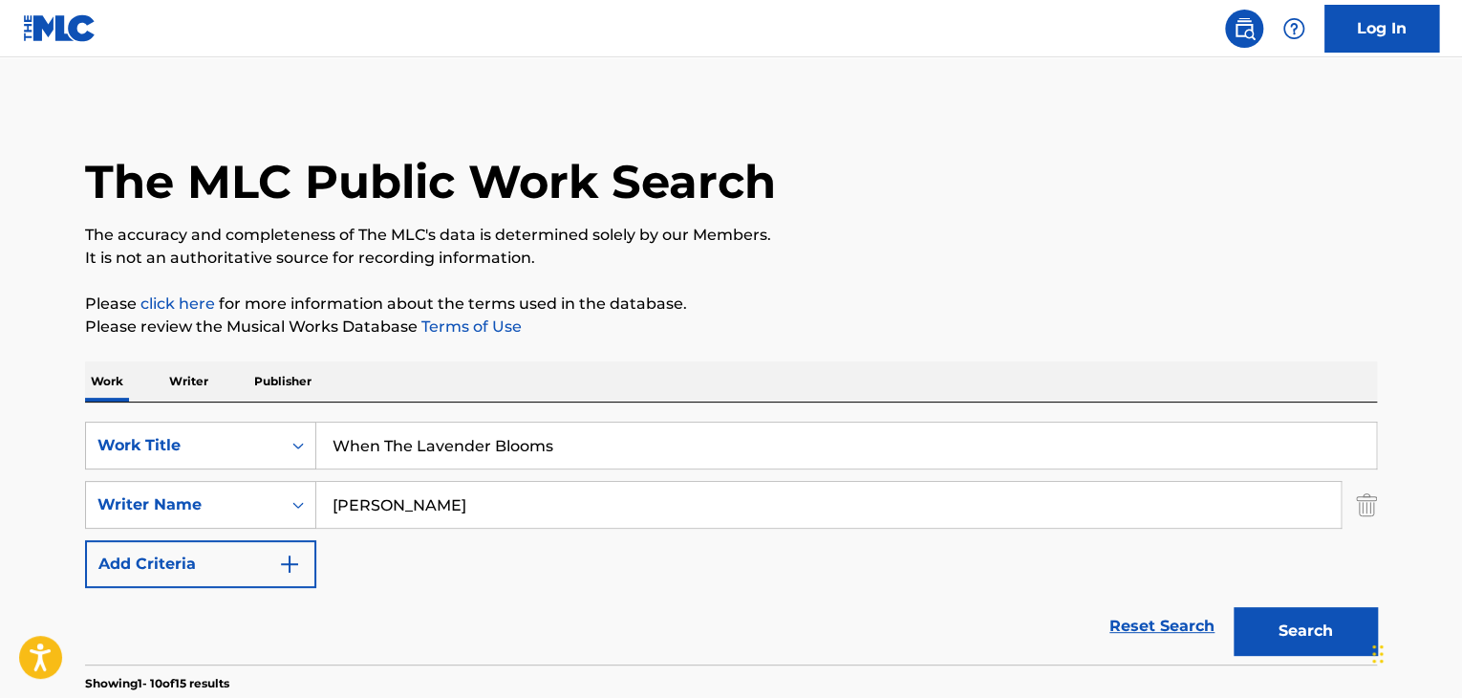
scroll to position [0, 0]
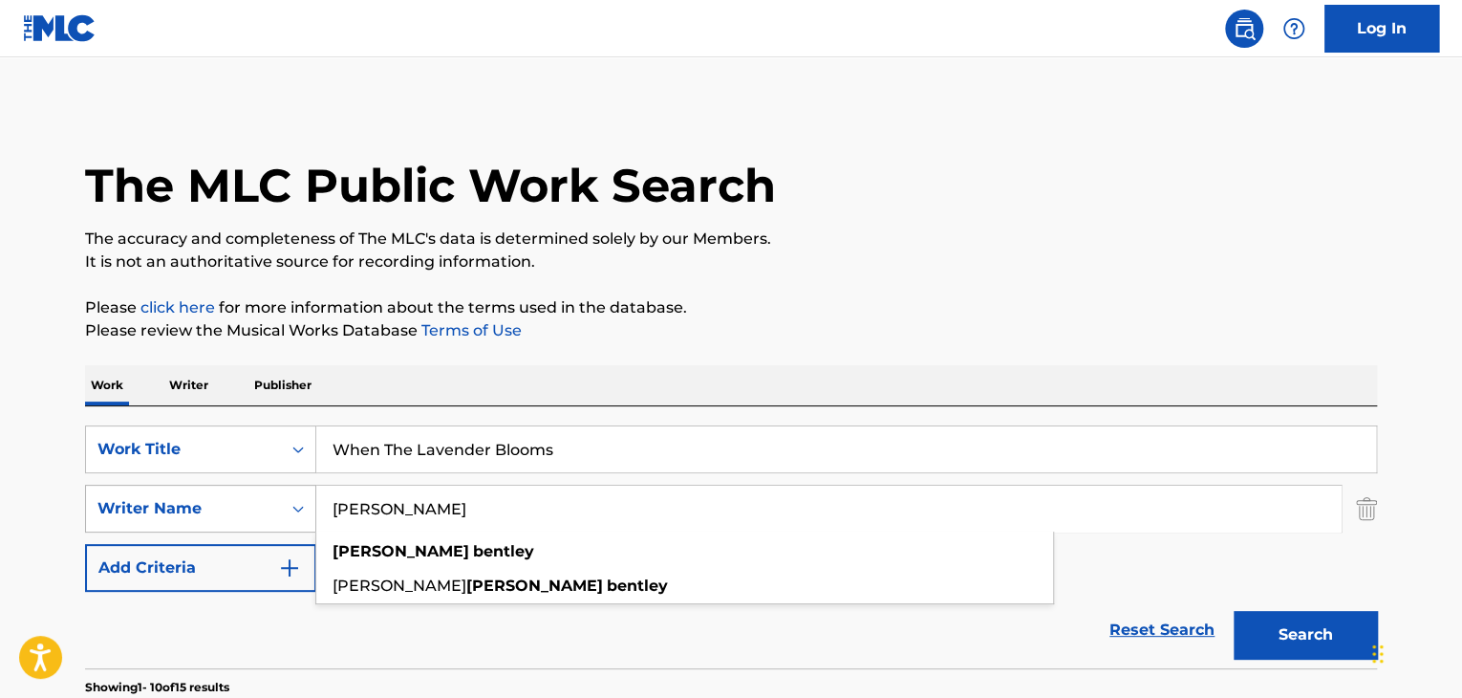
drag, startPoint x: 508, startPoint y: 509, endPoint x: 305, endPoint y: 507, distance: 202.7
click at [305, 507] on div "SearchWithCriteriaf6d09ade-a80c-493f-ae2d-6a7c00086243 Writer Name Samuel Bentl…" at bounding box center [731, 509] width 1292 height 48
paste input "Search Form"
click at [1292, 633] on button "Search" at bounding box center [1305, 635] width 143 height 48
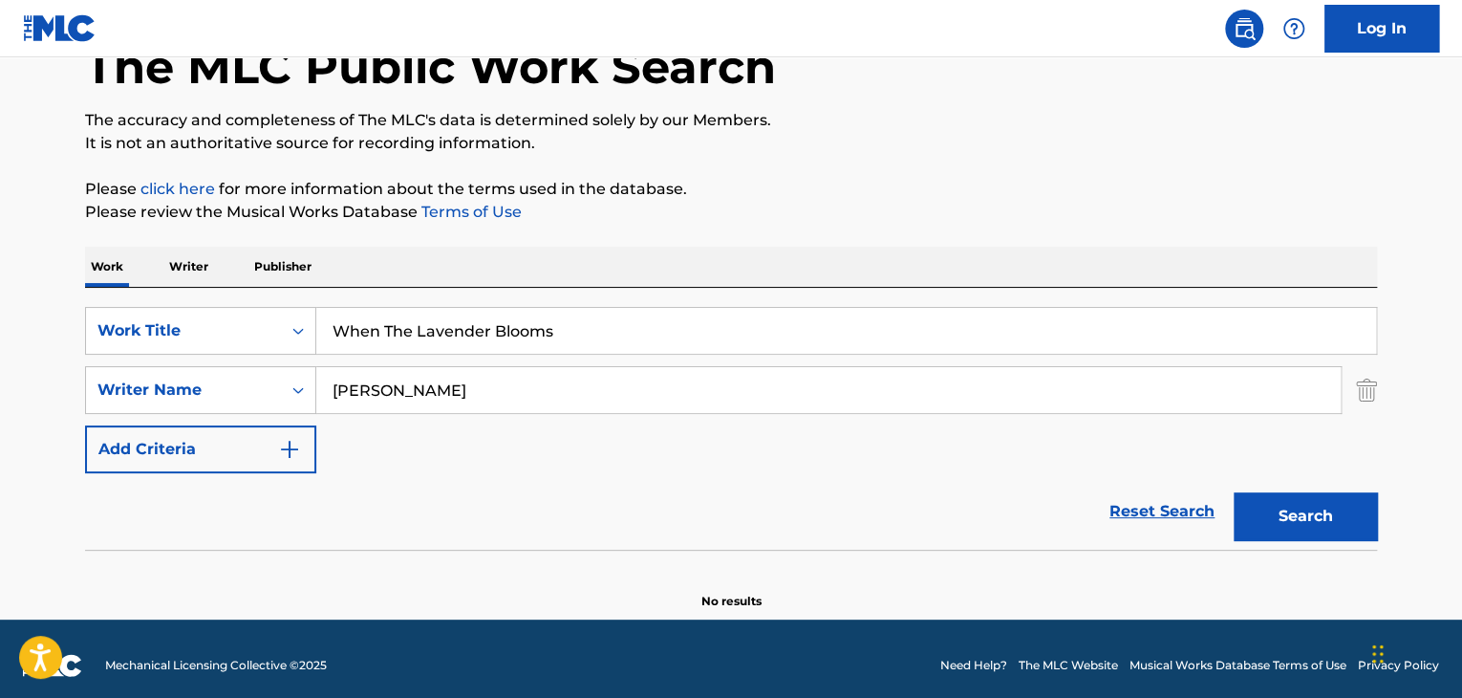
scroll to position [132, 0]
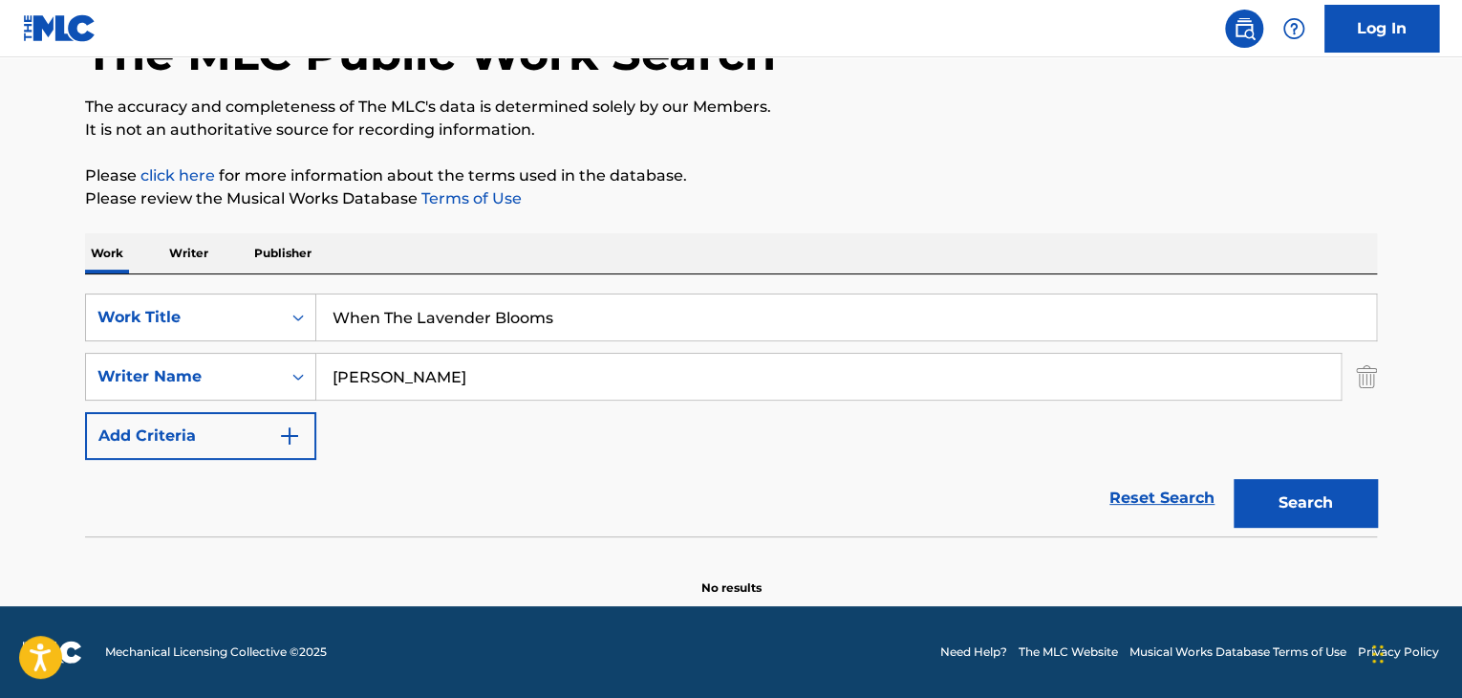
click at [1341, 516] on button "Search" at bounding box center [1305, 503] width 143 height 48
drag, startPoint x: 434, startPoint y: 371, endPoint x: 306, endPoint y: 346, distance: 130.5
click at [306, 353] on div "SearchWithCriteriaf6d09ade-a80c-493f-ae2d-6a7c00086243 Writer Name Sam Bentley …" at bounding box center [731, 377] width 1292 height 48
click at [452, 424] on strong "bentley" at bounding box center [421, 419] width 61 height 18
type input "samuel bentley"
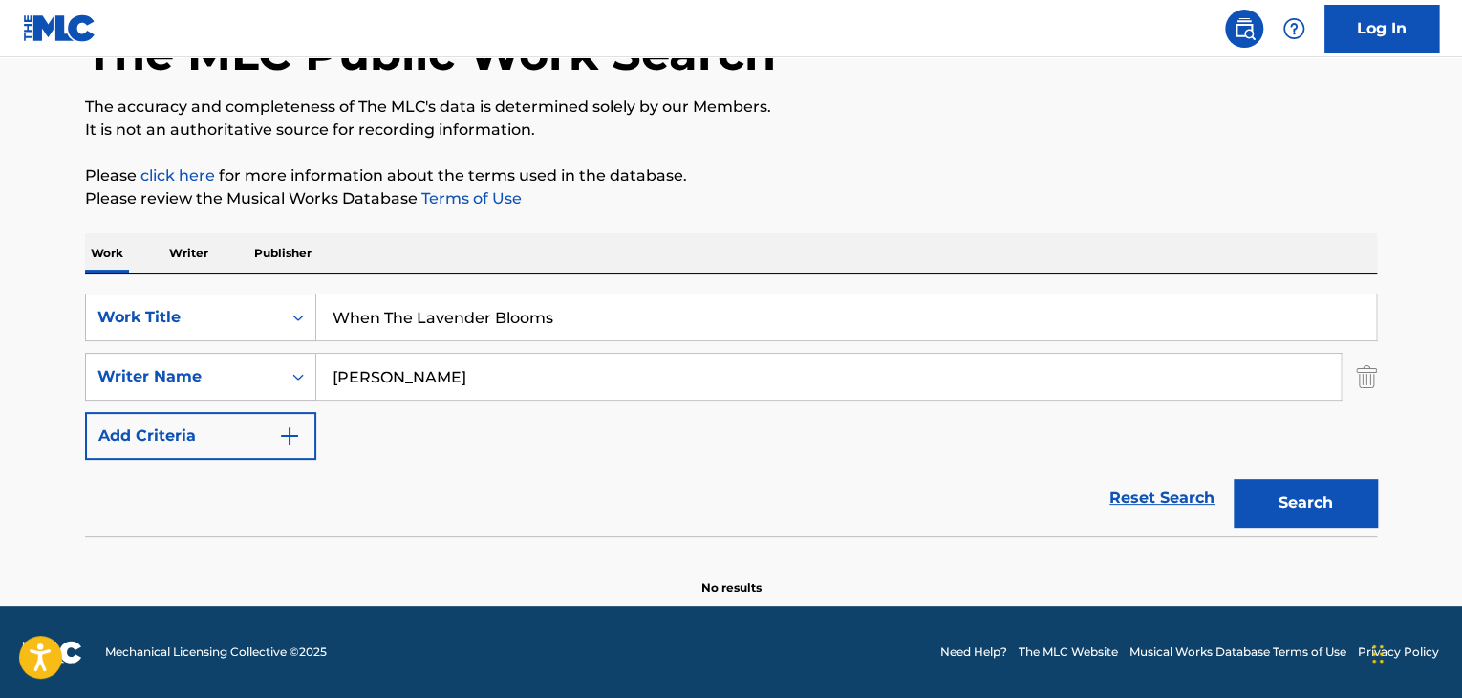
click at [1330, 500] on button "Search" at bounding box center [1305, 503] width 143 height 48
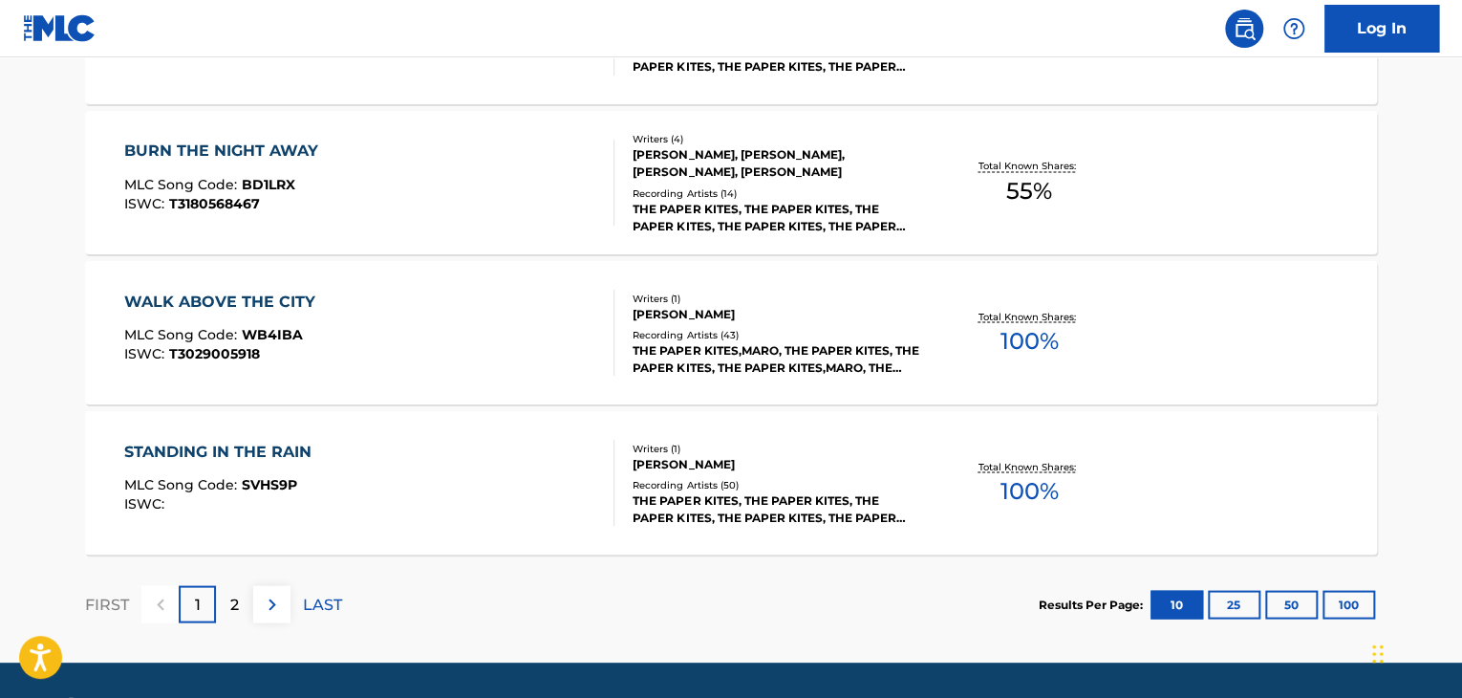
scroll to position [1701, 0]
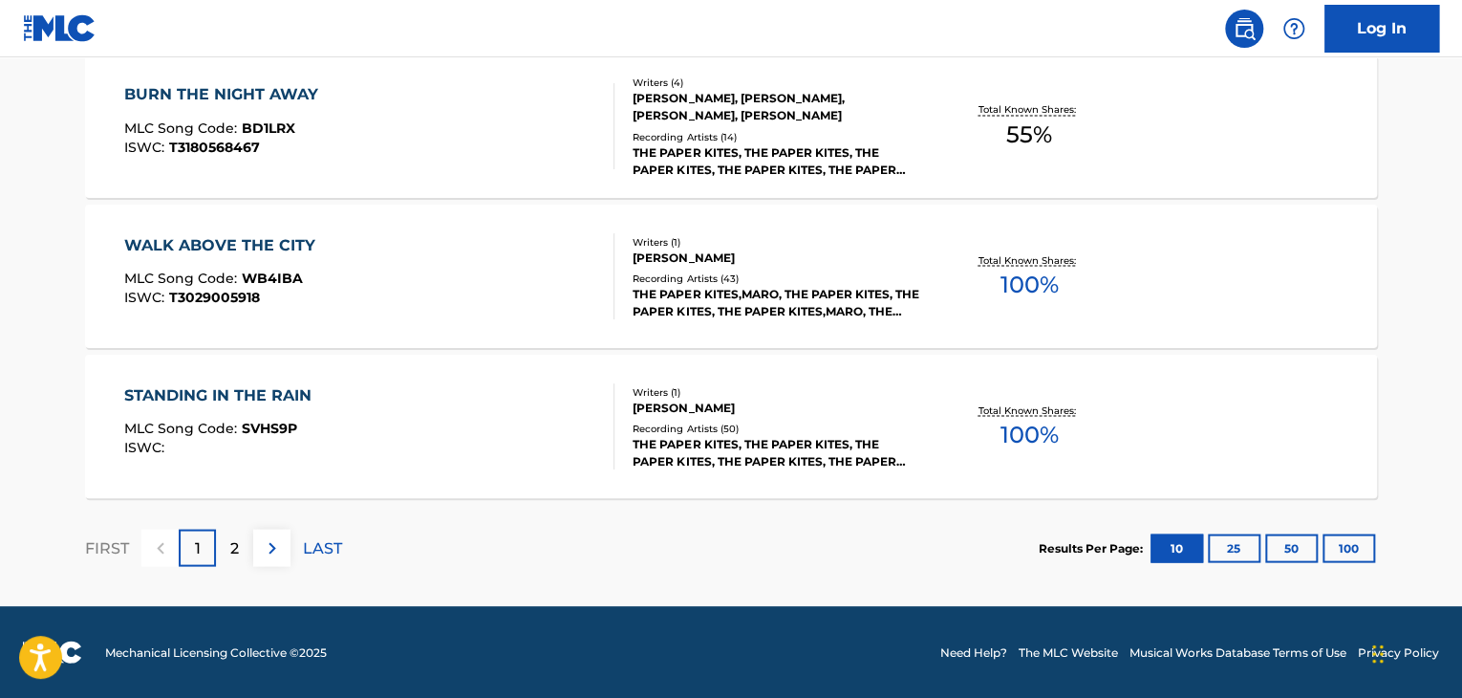
click at [279, 548] on img at bounding box center [272, 547] width 23 height 23
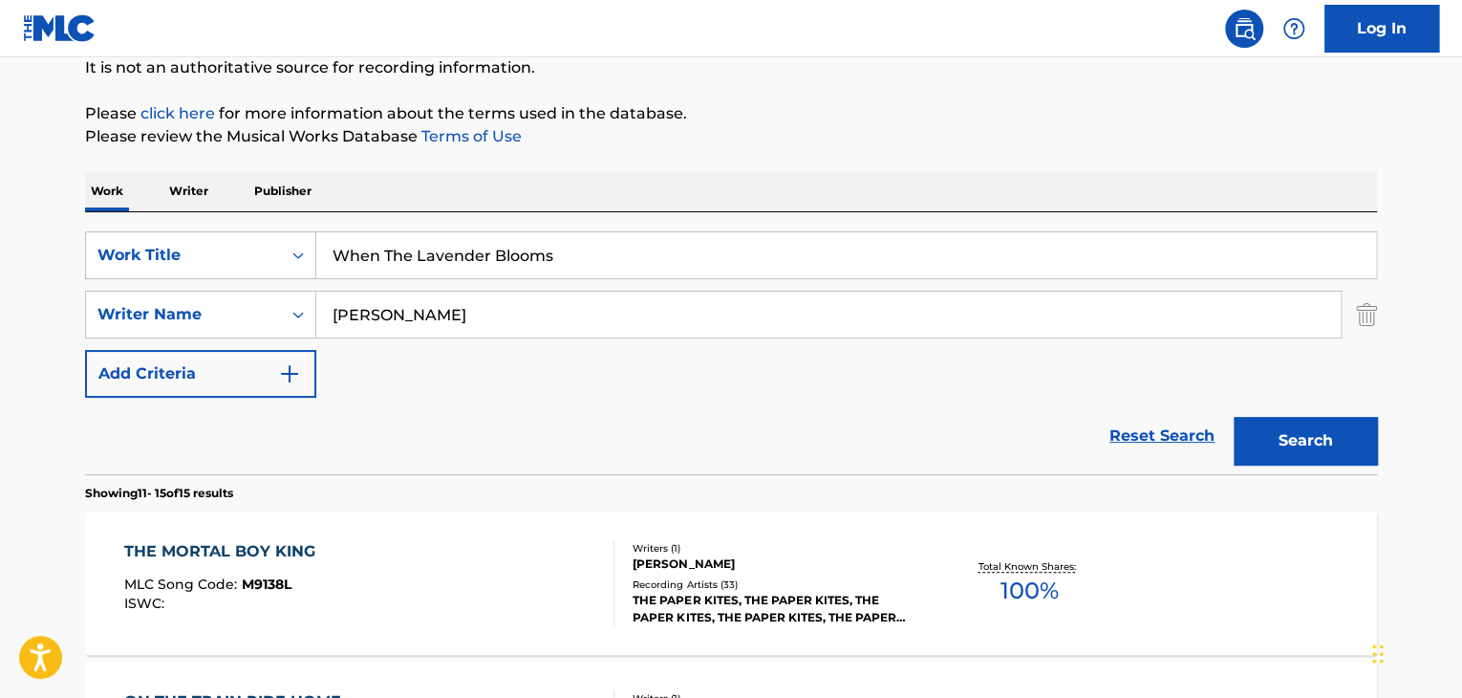
scroll to position [951, 0]
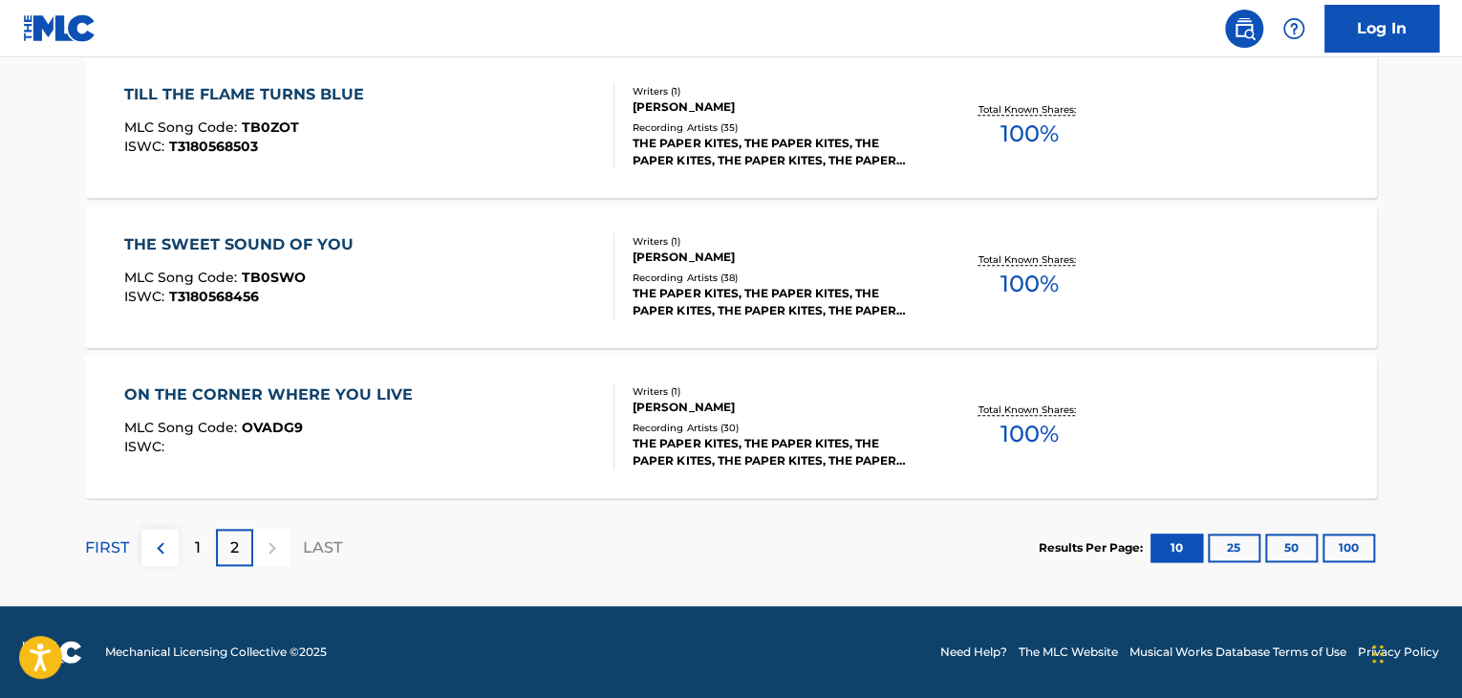
click at [150, 548] on img at bounding box center [160, 547] width 23 height 23
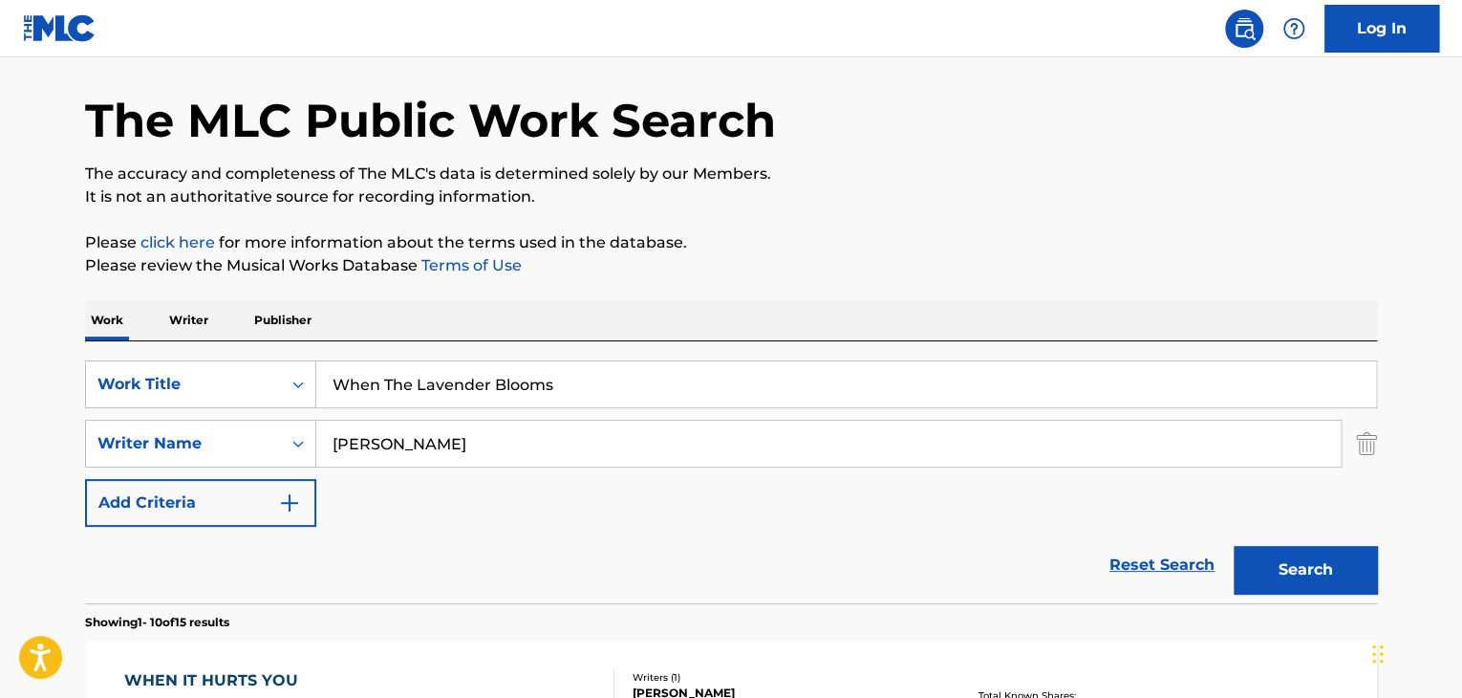
scroll to position [96, 0]
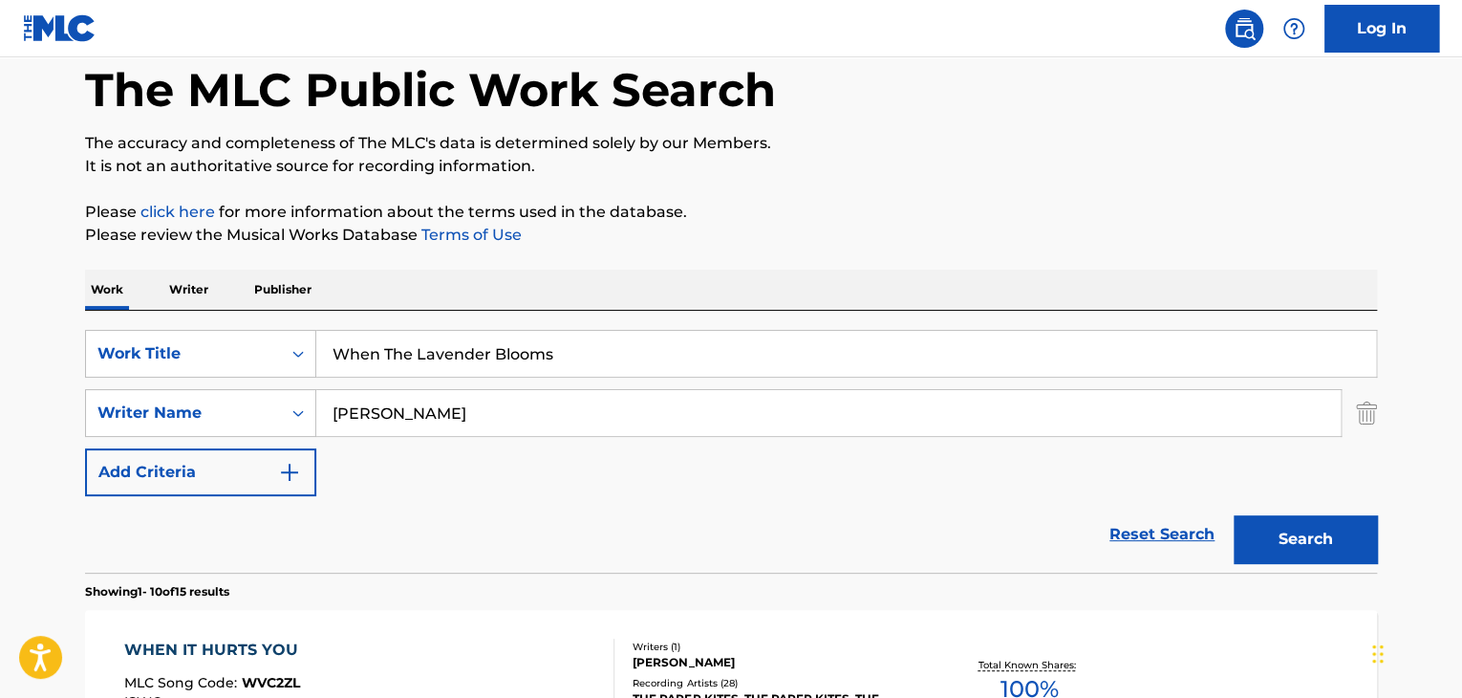
drag, startPoint x: 610, startPoint y: 356, endPoint x: 425, endPoint y: 279, distance: 199.7
paste input "Sing a Simple Song"
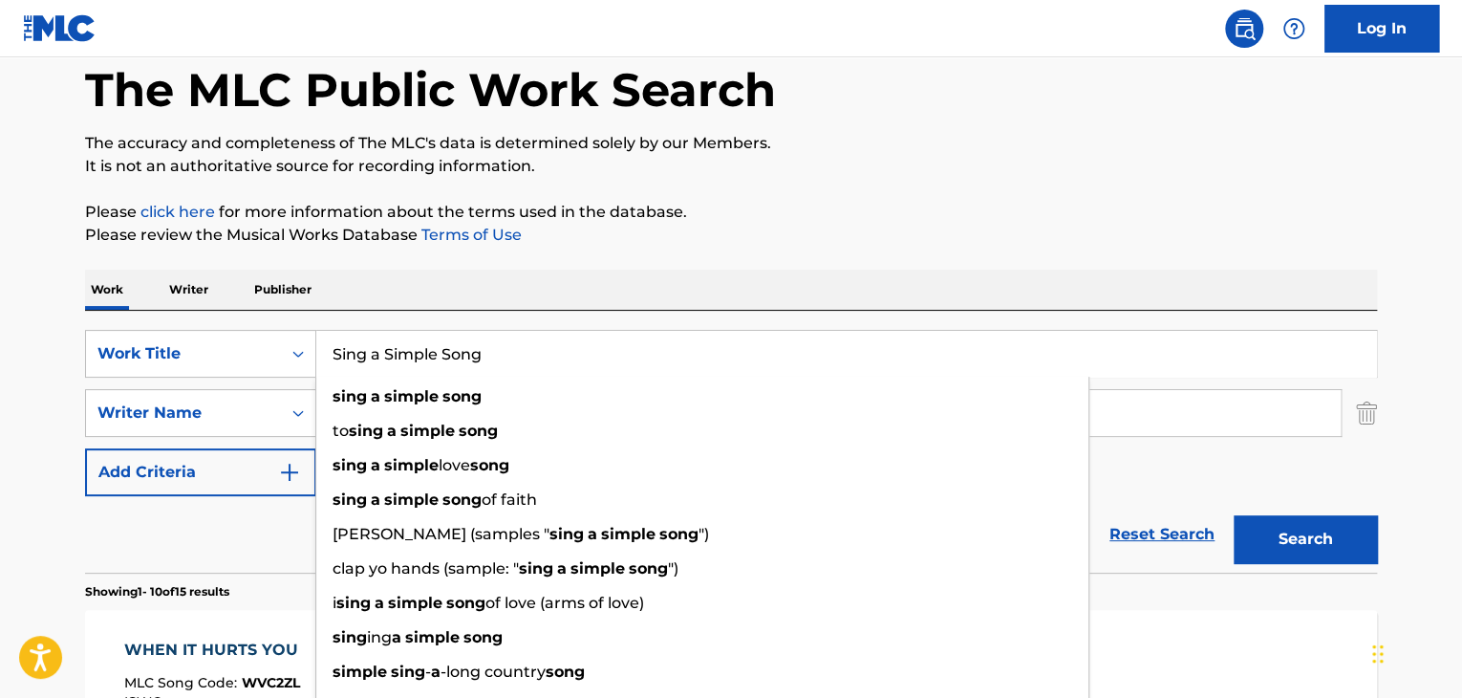
type input "Sing a Simple Song"
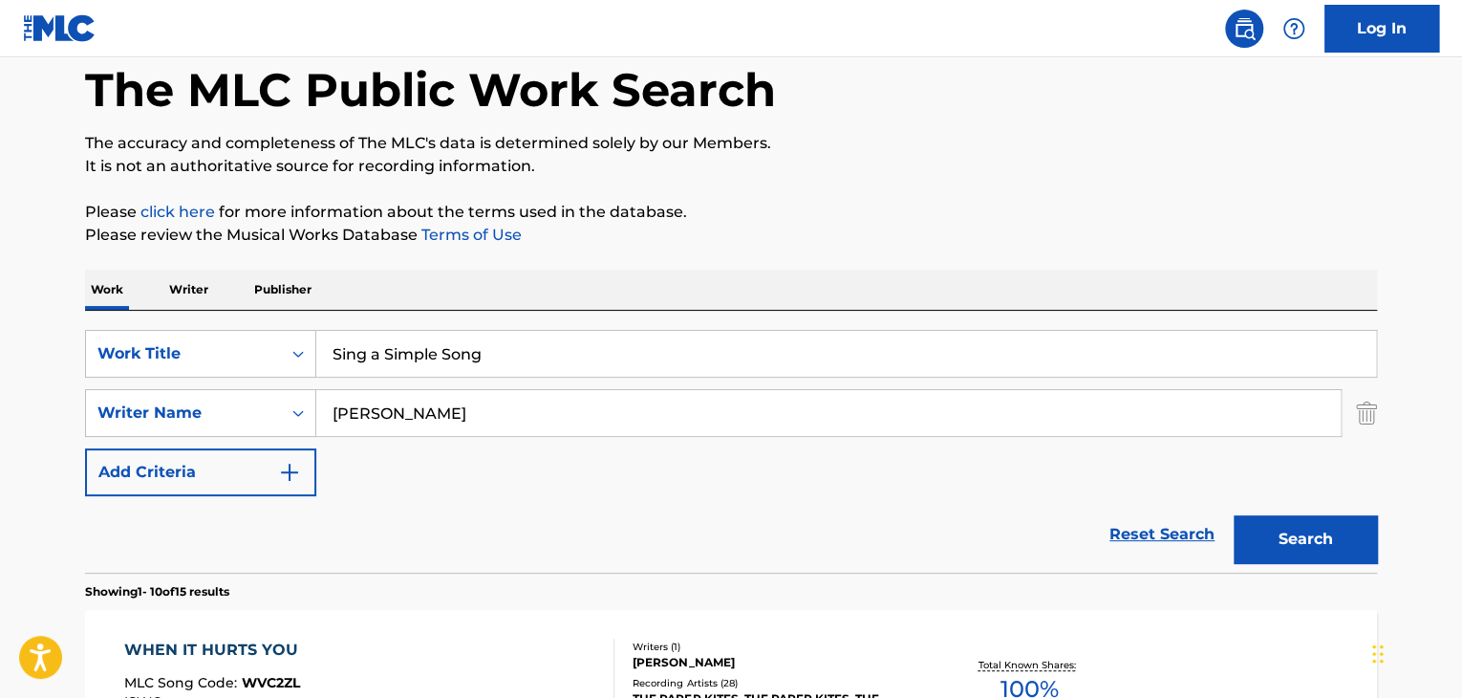
click at [1156, 425] on input "samuel bentley" at bounding box center [828, 413] width 1025 height 46
drag, startPoint x: 524, startPoint y: 402, endPoint x: 832, endPoint y: 131, distance: 410.4
click at [251, 343] on div "SearchWithCriteria653c08d0-80db-46b5-b3d9-af0d7968f4aa Work Title Sing a Simple…" at bounding box center [731, 413] width 1292 height 166
click at [457, 392] on input "samuel bentley" at bounding box center [828, 413] width 1025 height 46
paste input "SYLVESTER STEWART"
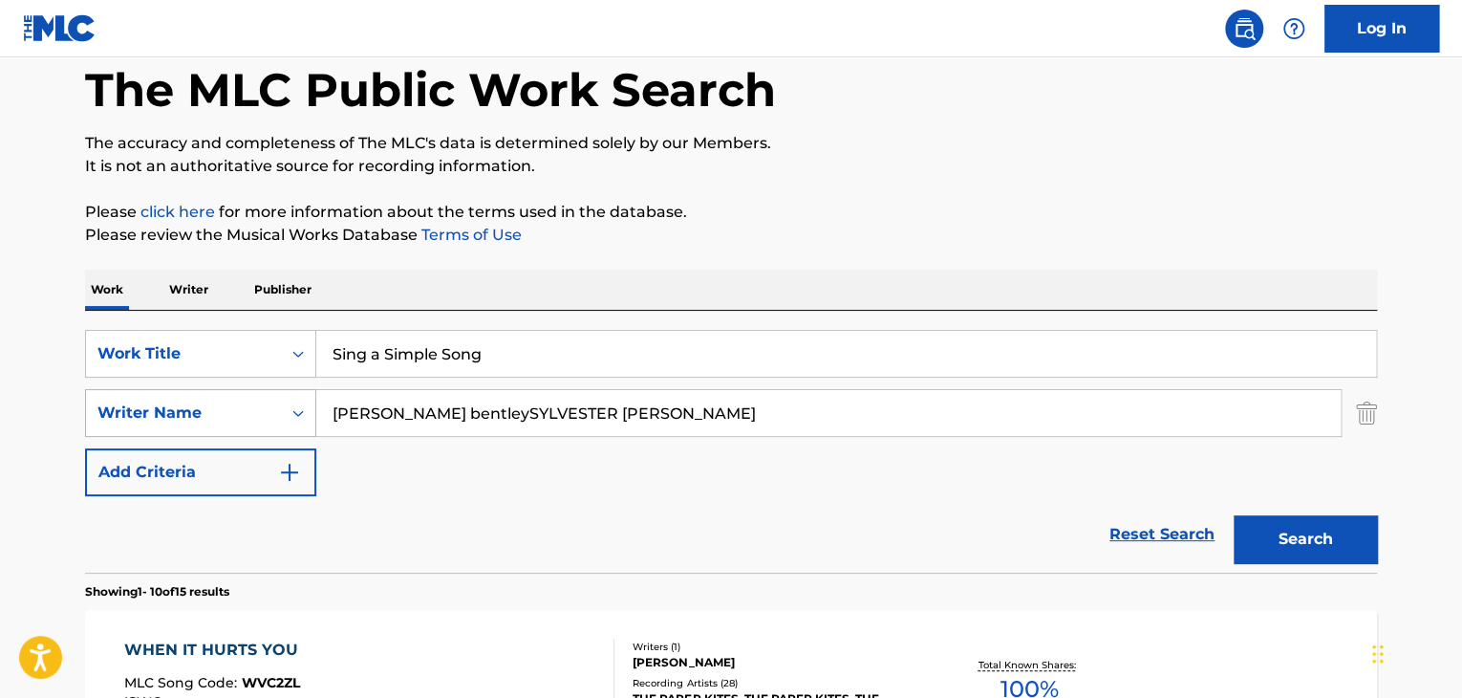
drag, startPoint x: 457, startPoint y: 414, endPoint x: 236, endPoint y: 391, distance: 222.0
click at [236, 391] on div "SearchWithCriteriaf6d09ade-a80c-493f-ae2d-6a7c00086243 Writer Name samuel bentl…" at bounding box center [731, 413] width 1292 height 48
click at [1290, 544] on button "Search" at bounding box center [1305, 539] width 143 height 48
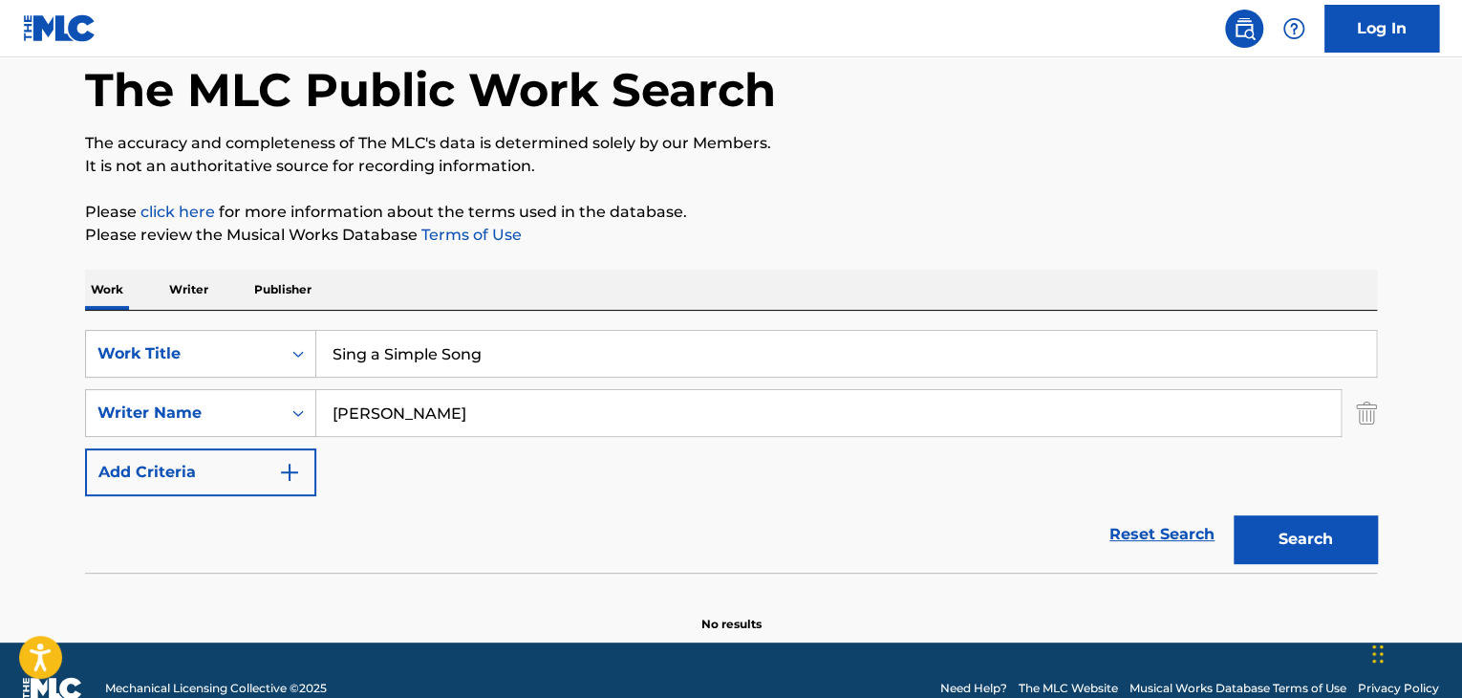
click at [333, 411] on input "YLVESTER STEWART" at bounding box center [828, 413] width 1025 height 46
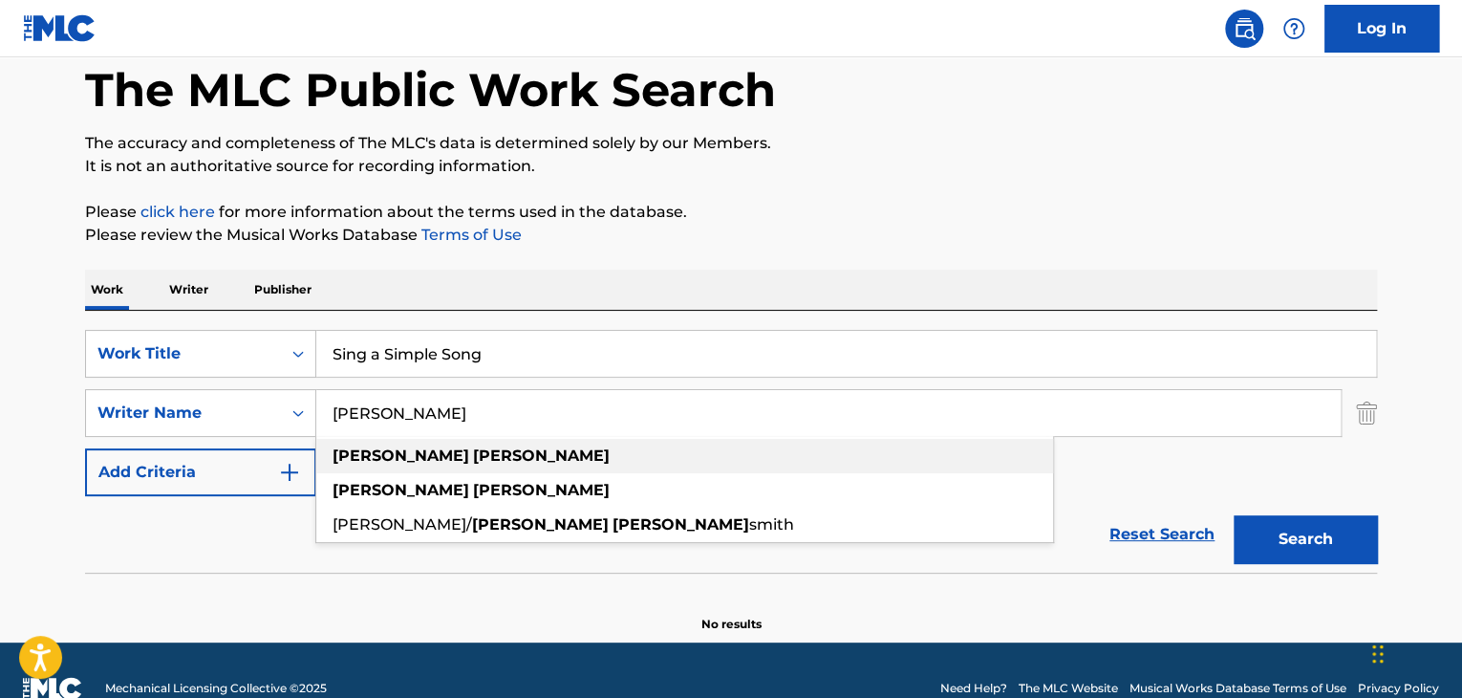
click at [589, 455] on div "sylvester stewart" at bounding box center [684, 456] width 737 height 34
type input "sylvester stewart"
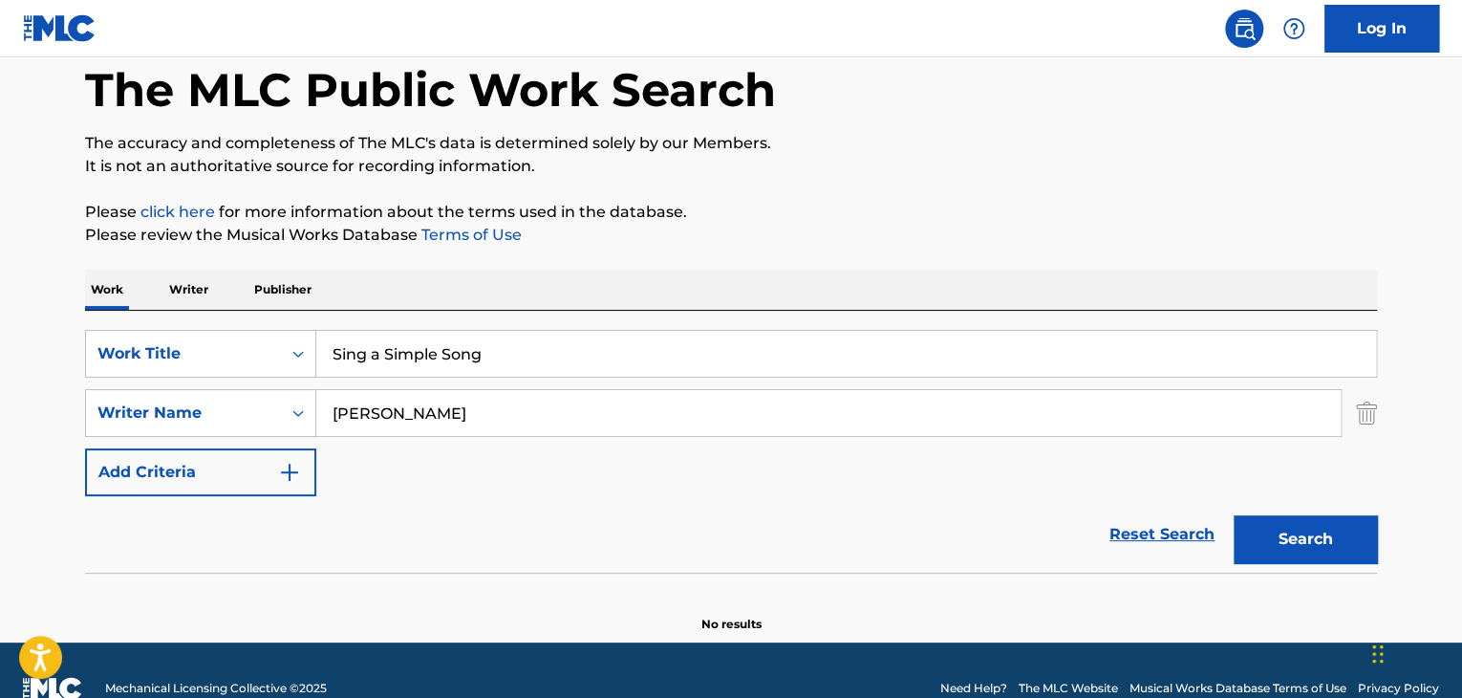
click at [1341, 559] on button "Search" at bounding box center [1305, 539] width 143 height 48
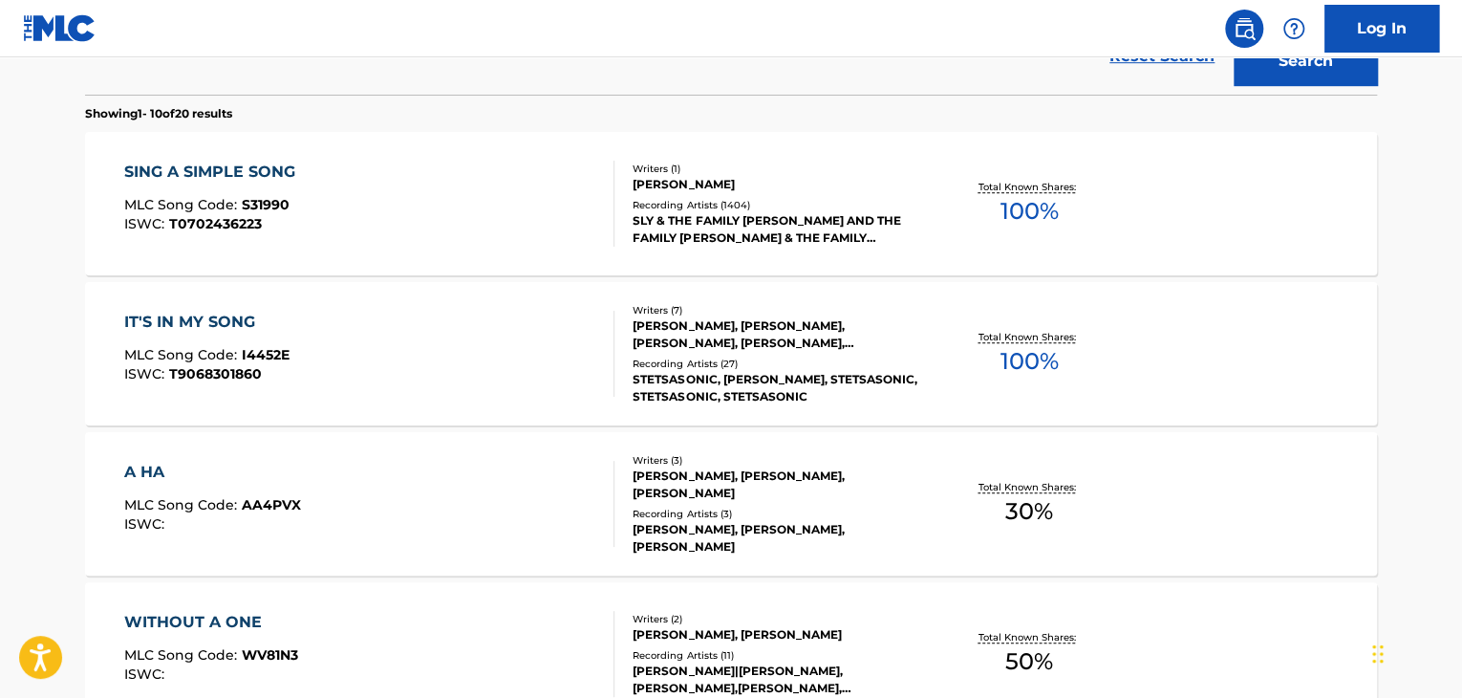
scroll to position [478, 0]
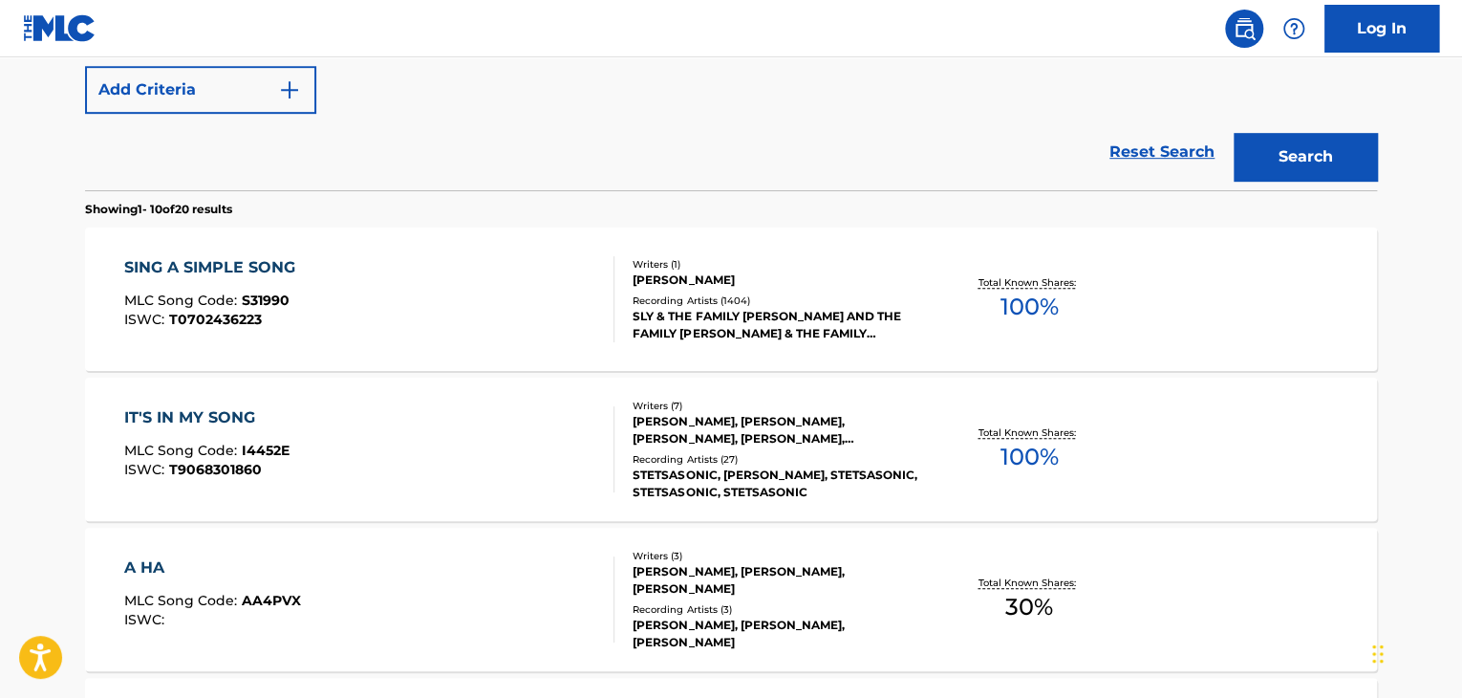
click at [283, 261] on div "SING A SIMPLE SONG" at bounding box center [214, 267] width 181 height 23
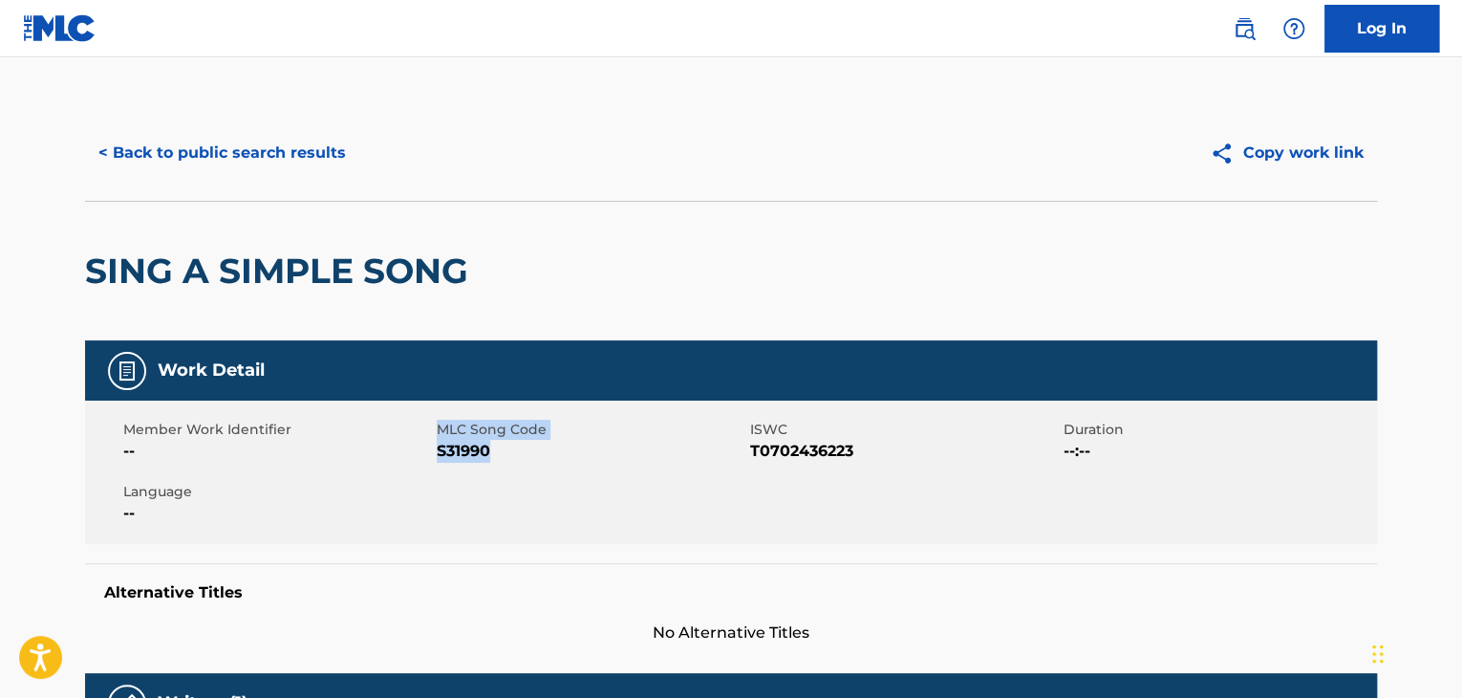
drag, startPoint x: 509, startPoint y: 445, endPoint x: 432, endPoint y: 456, distance: 77.2
click at [432, 456] on div "Member Work Identifier -- MLC Song Code S31990 ISWC T0702436223 Duration --:-- …" at bounding box center [731, 471] width 1292 height 143
click at [432, 456] on div "Member Work Identifier --" at bounding box center [280, 441] width 314 height 43
drag, startPoint x: 435, startPoint y: 448, endPoint x: 471, endPoint y: 446, distance: 36.4
click at [471, 446] on div "Member Work Identifier -- MLC Song Code S31990 ISWC T0702436223 Duration --:-- …" at bounding box center [731, 471] width 1292 height 143
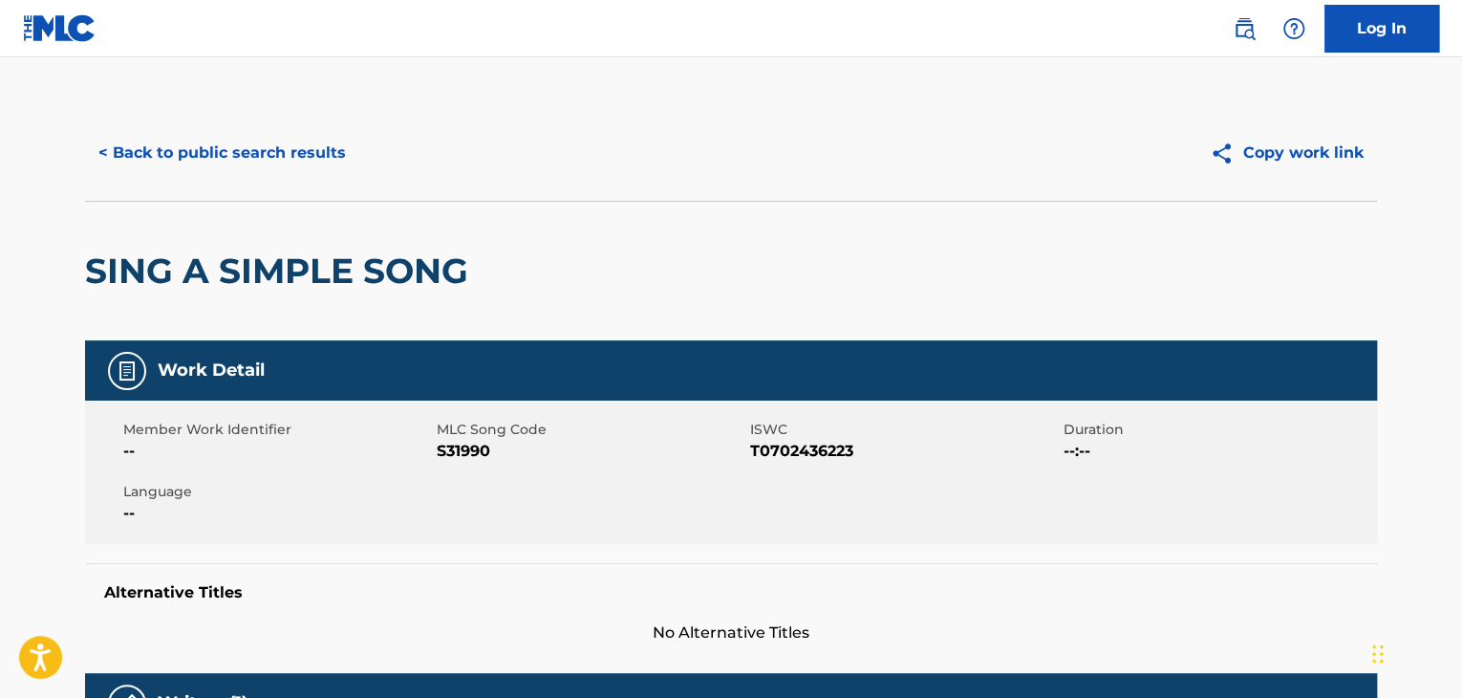
click at [501, 444] on span "S31990" at bounding box center [591, 451] width 309 height 23
drag, startPoint x: 495, startPoint y: 446, endPoint x: 439, endPoint y: 447, distance: 56.4
click at [439, 447] on span "S31990" at bounding box center [591, 451] width 309 height 23
copy span "S31990"
click at [135, 150] on button "< Back to public search results" at bounding box center [222, 153] width 274 height 48
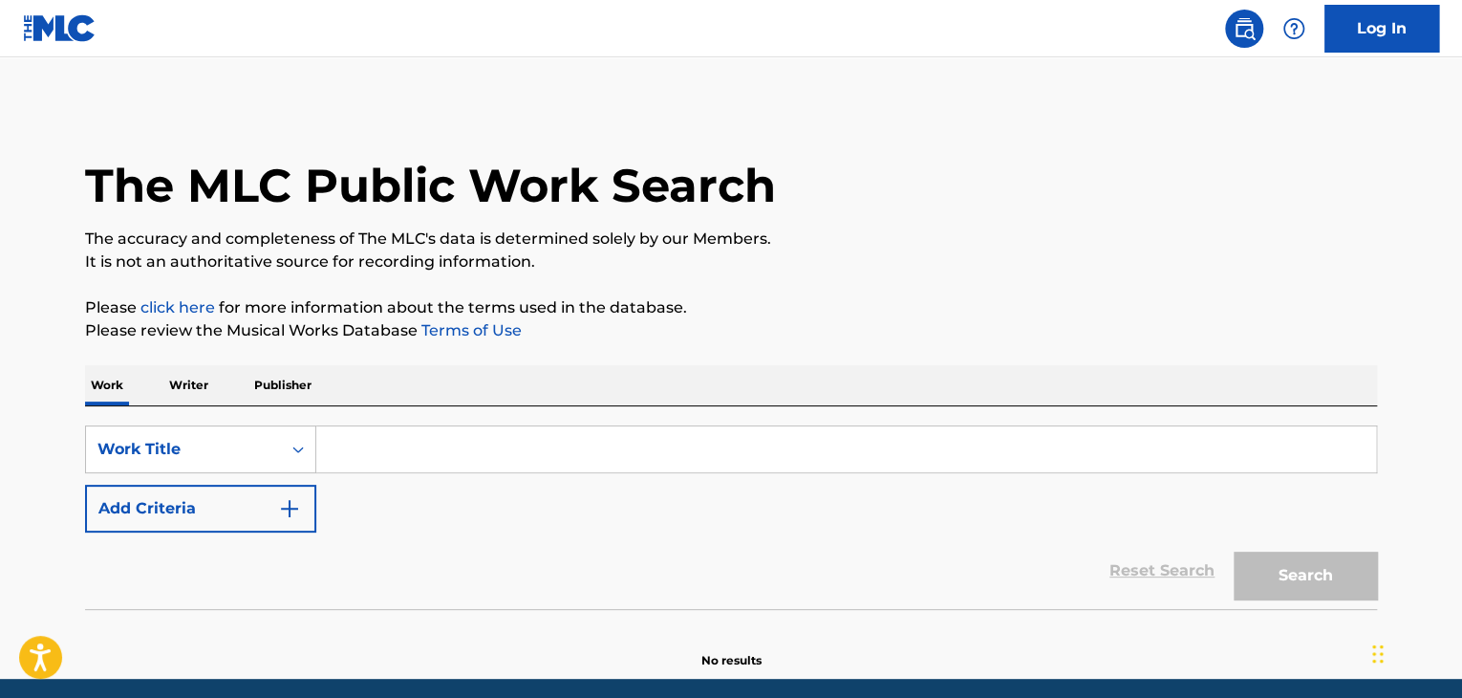
click at [404, 465] on input "Search Form" at bounding box center [846, 449] width 1060 height 46
paste input "Fantastic Life"
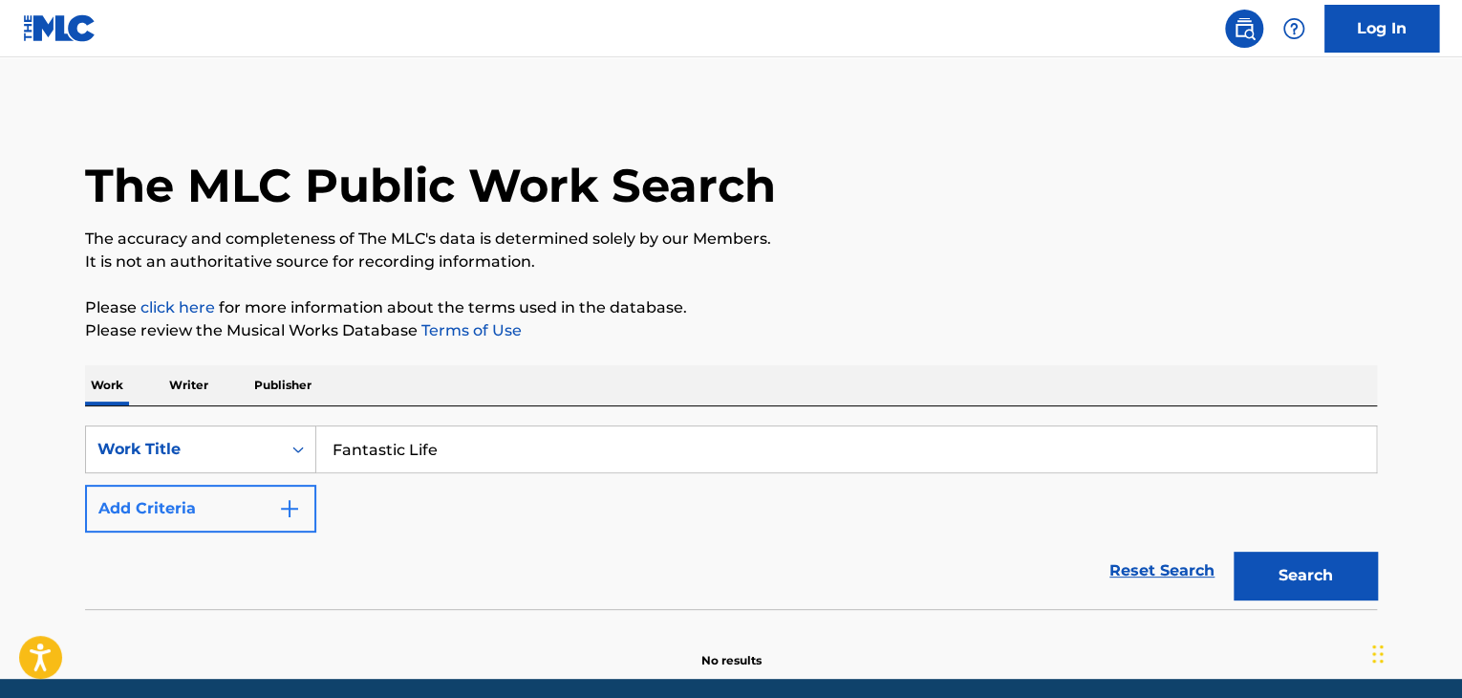
type input "Fantastic Life"
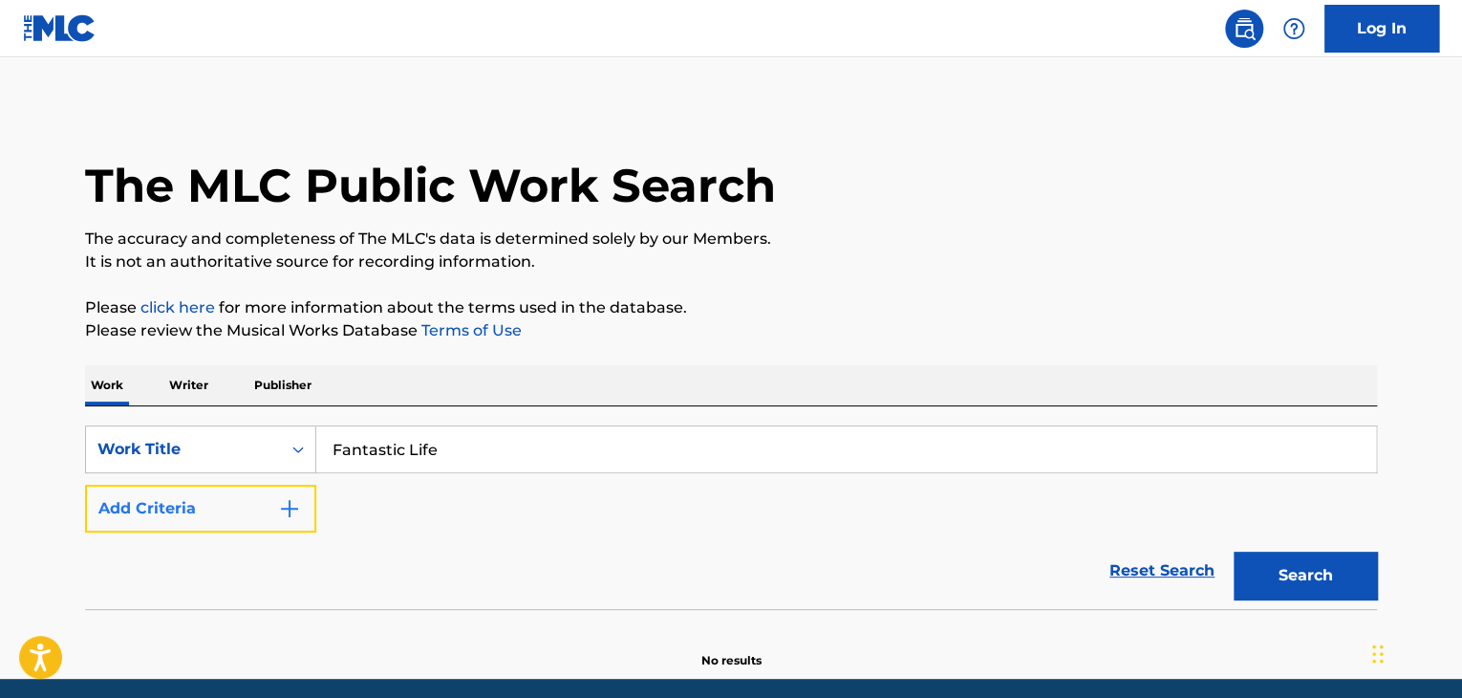
click at [226, 498] on button "Add Criteria" at bounding box center [200, 509] width 231 height 48
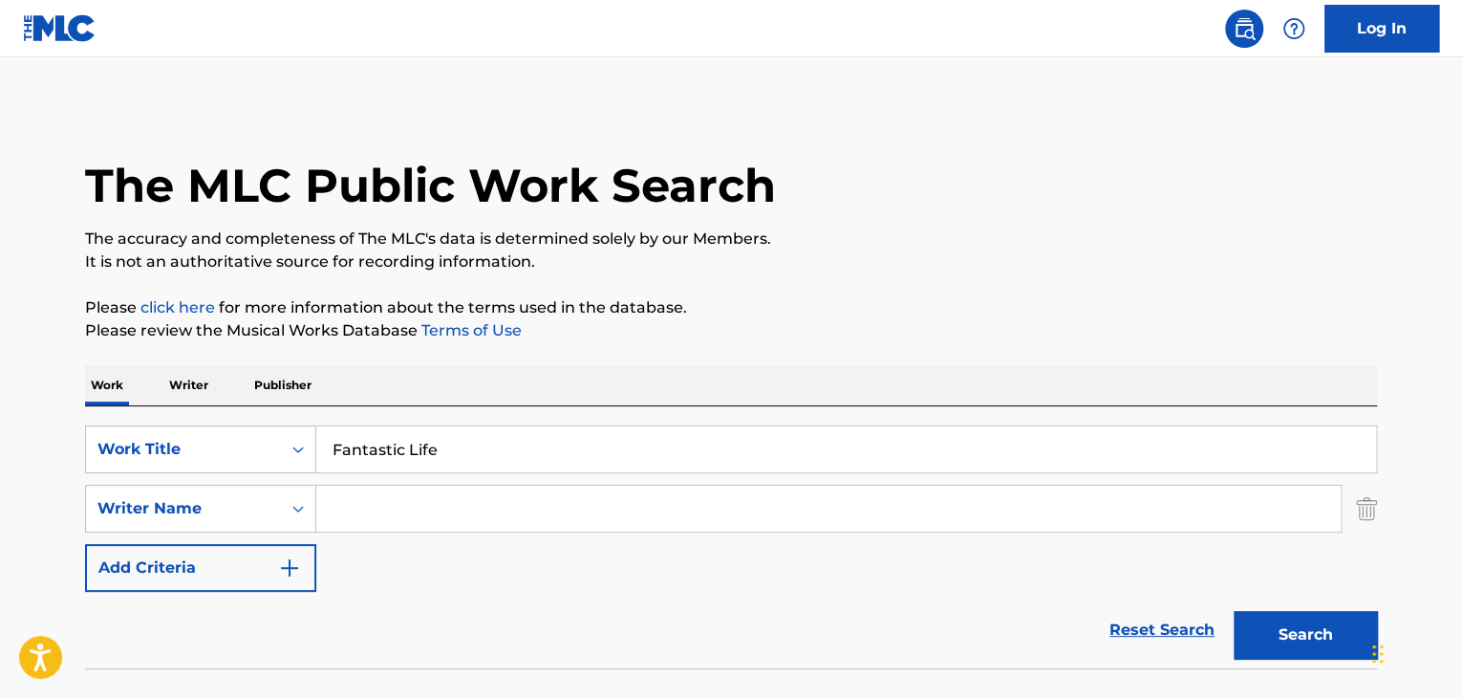
click at [377, 512] on input "Search Form" at bounding box center [828, 509] width 1025 height 46
click at [428, 506] on input "Search Form" at bounding box center [828, 509] width 1025 height 46
paste input "[PERSON_NAME]"
click at [489, 496] on input "[PERSON_NAME]" at bounding box center [828, 509] width 1025 height 46
paste input "[PERSON_NAME]"
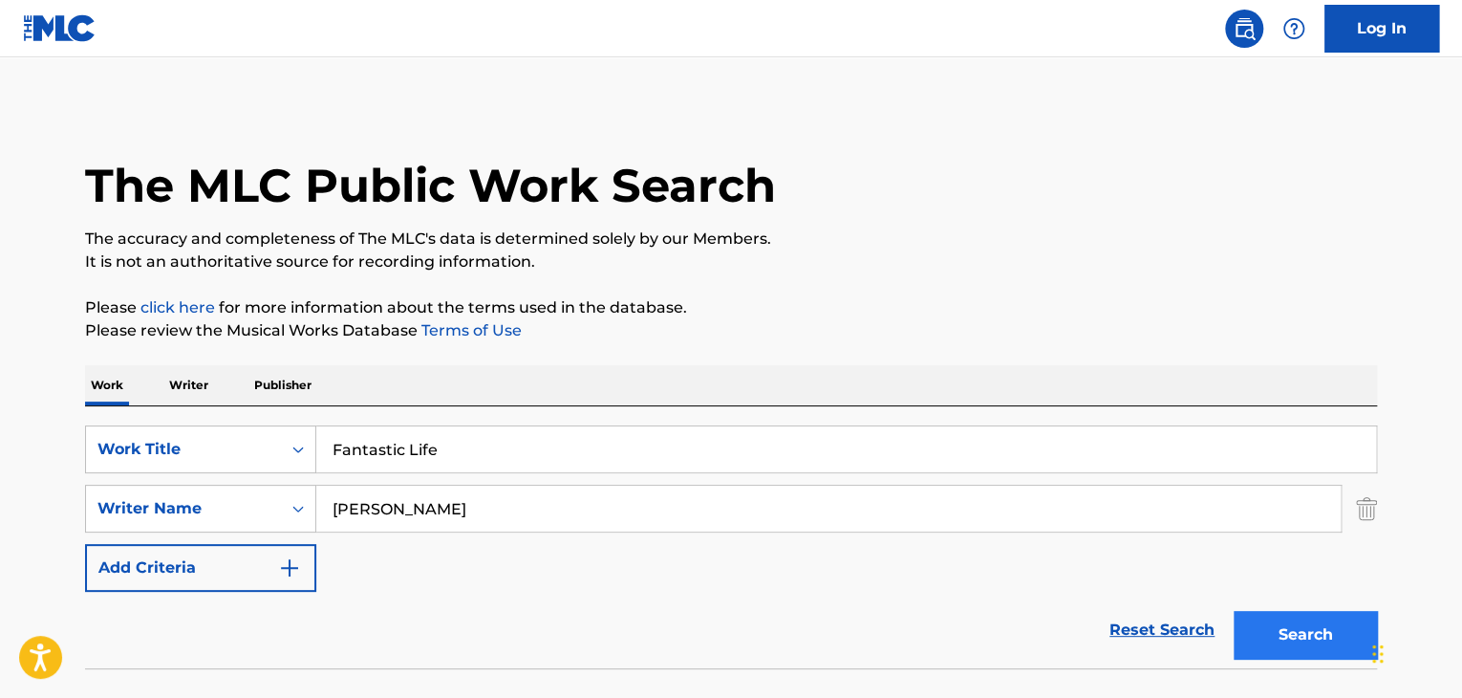
type input "[PERSON_NAME]"
click at [1288, 643] on button "Search" at bounding box center [1305, 635] width 143 height 48
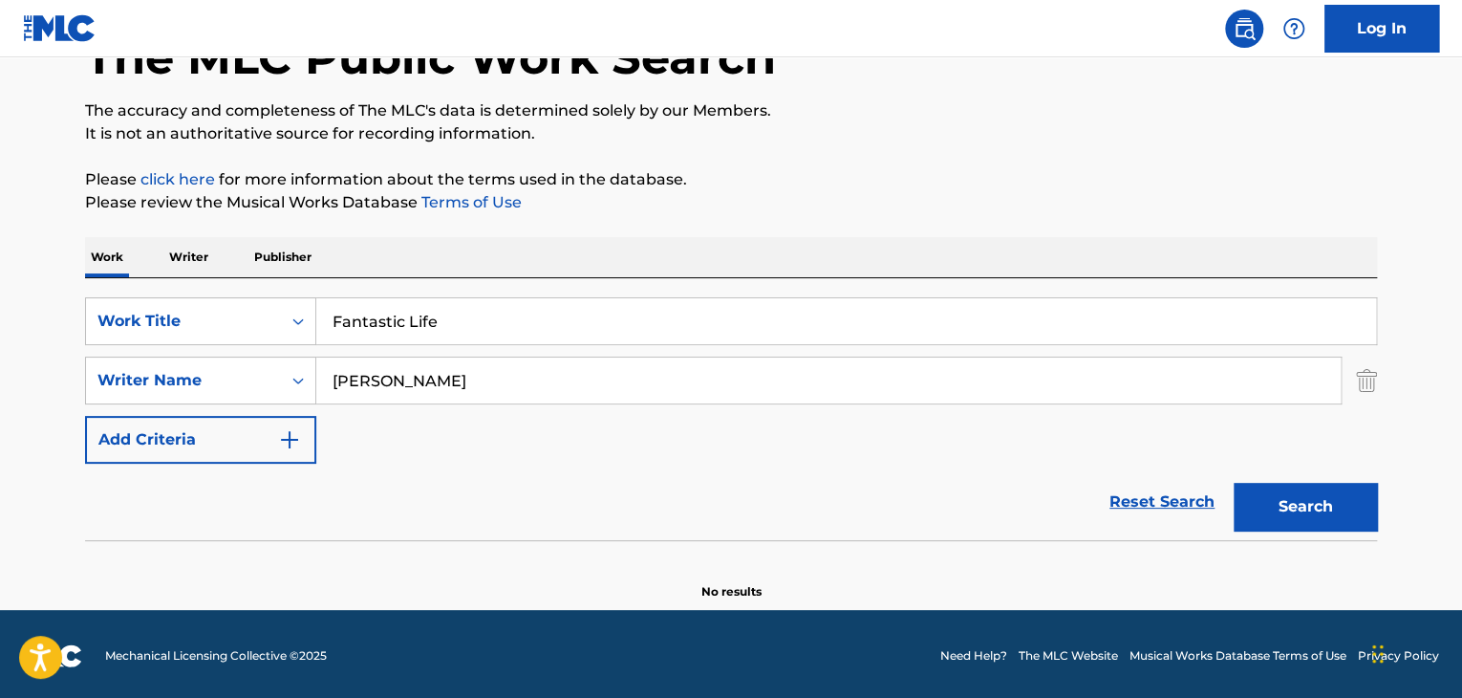
scroll to position [132, 0]
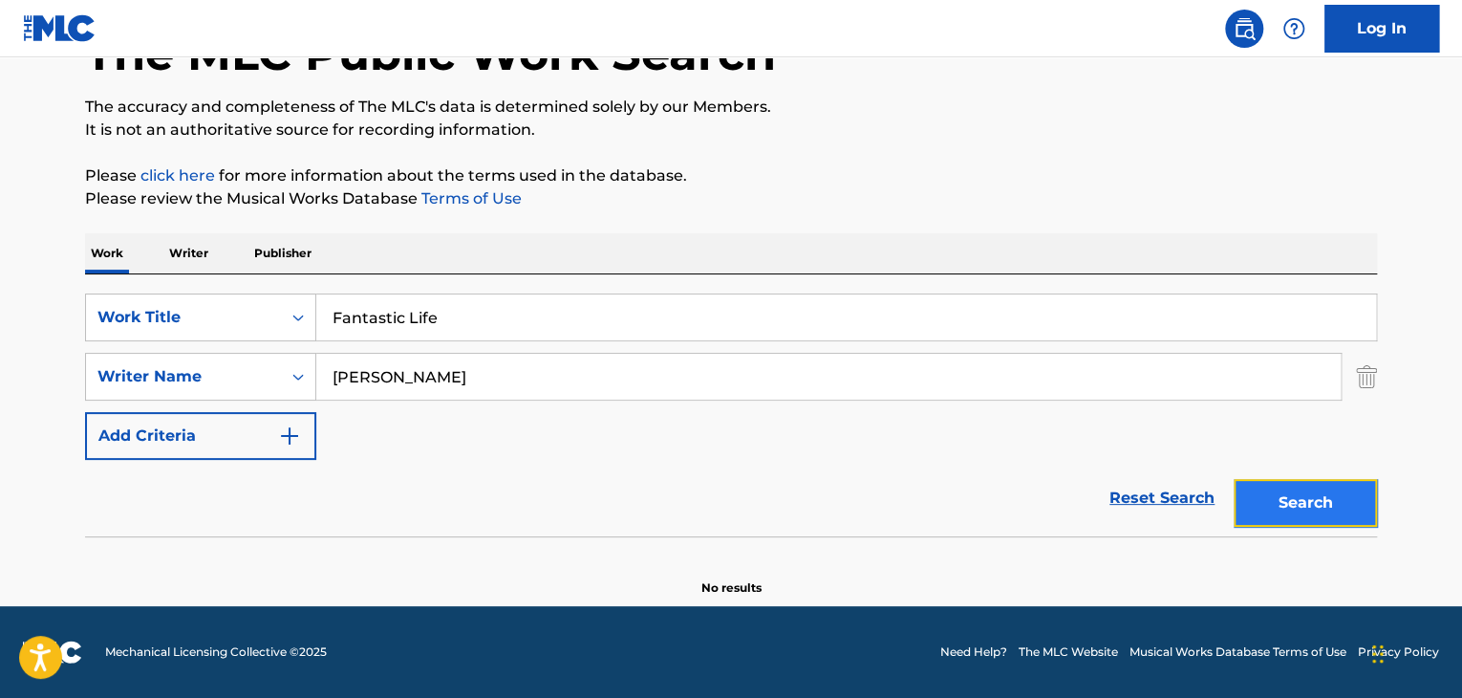
click at [1268, 488] on button "Search" at bounding box center [1305, 503] width 143 height 48
drag, startPoint x: 474, startPoint y: 375, endPoint x: 296, endPoint y: 376, distance: 177.8
click at [296, 376] on div "SearchWithCriteria726e26cd-a0d8-4e8e-abe2-310efdb42b0b Writer Name [PERSON_NAME]" at bounding box center [731, 377] width 1292 height 48
drag, startPoint x: 475, startPoint y: 321, endPoint x: 328, endPoint y: 329, distance: 147.4
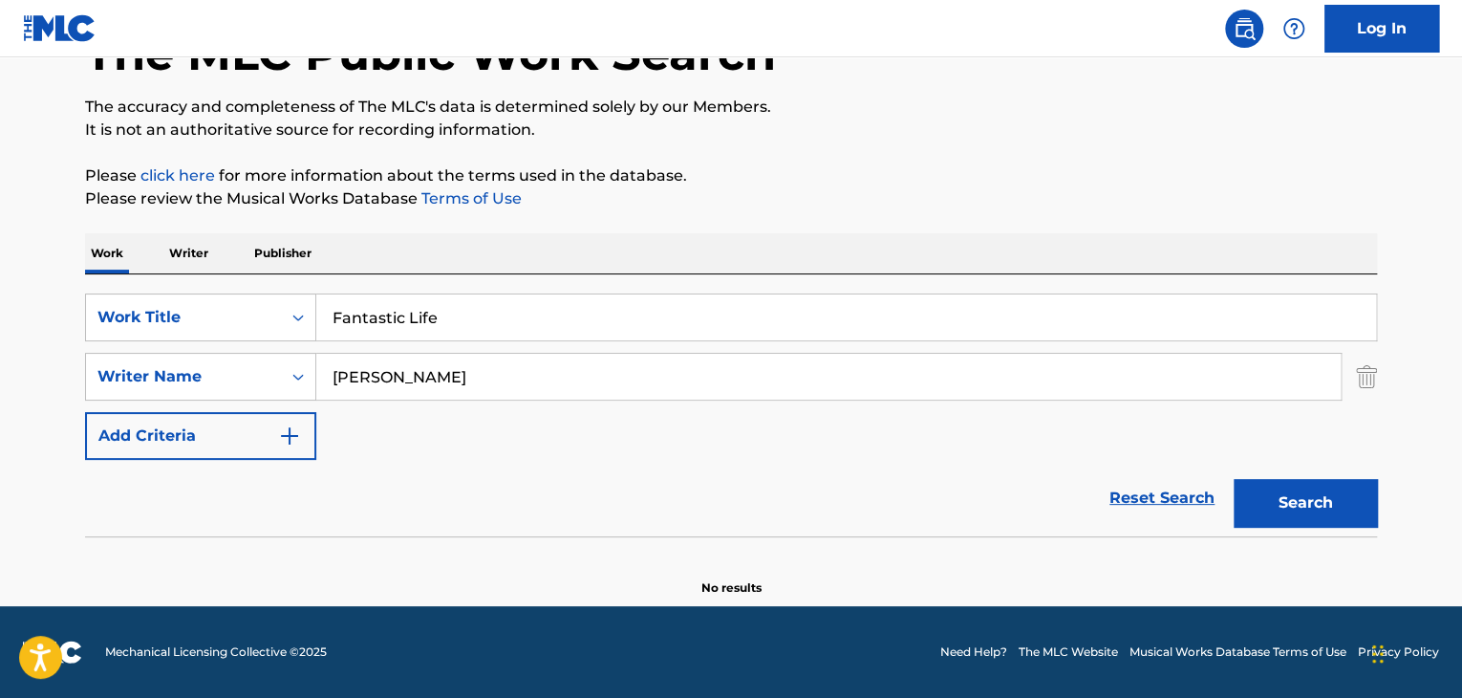
click at [328, 329] on input "Fantastic Life" at bounding box center [846, 317] width 1060 height 46
